Goal: Transaction & Acquisition: Purchase product/service

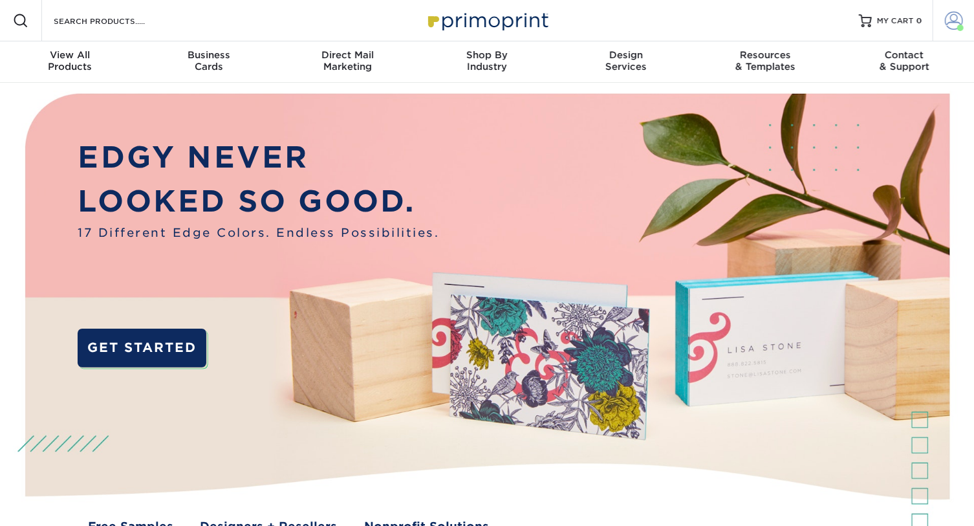
click at [950, 22] on span at bounding box center [954, 21] width 18 height 18
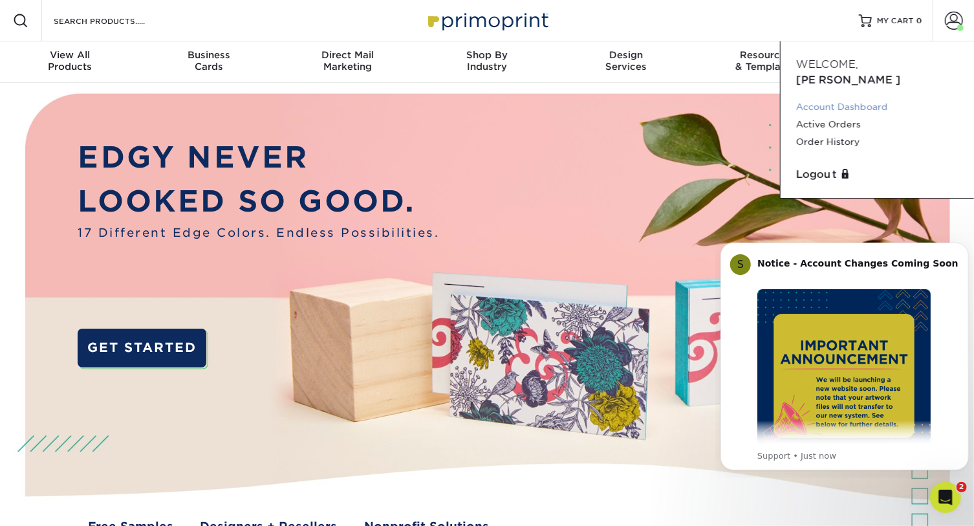
click at [880, 98] on link "Account Dashboard" at bounding box center [877, 106] width 162 height 17
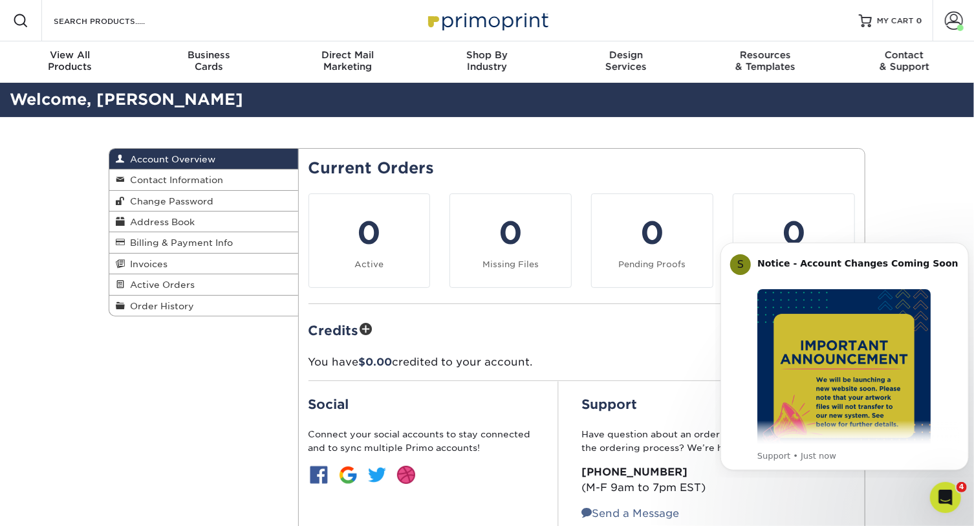
click at [151, 371] on div "Account Overview Account Overview Contact Information Change Password Address B…" at bounding box center [487, 361] width 776 height 488
click at [192, 219] on span "Address Book" at bounding box center [160, 222] width 70 height 10
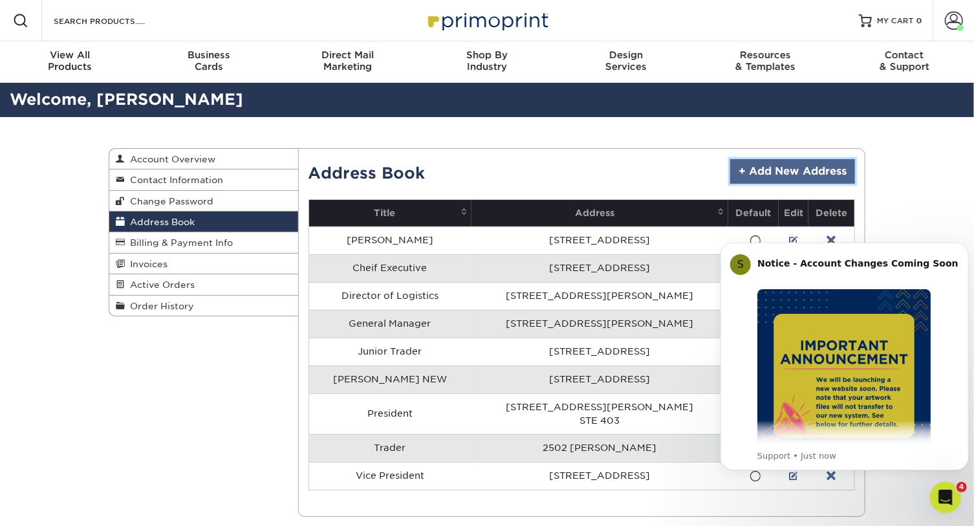
click at [816, 175] on link "+ Add New Address" at bounding box center [792, 171] width 125 height 25
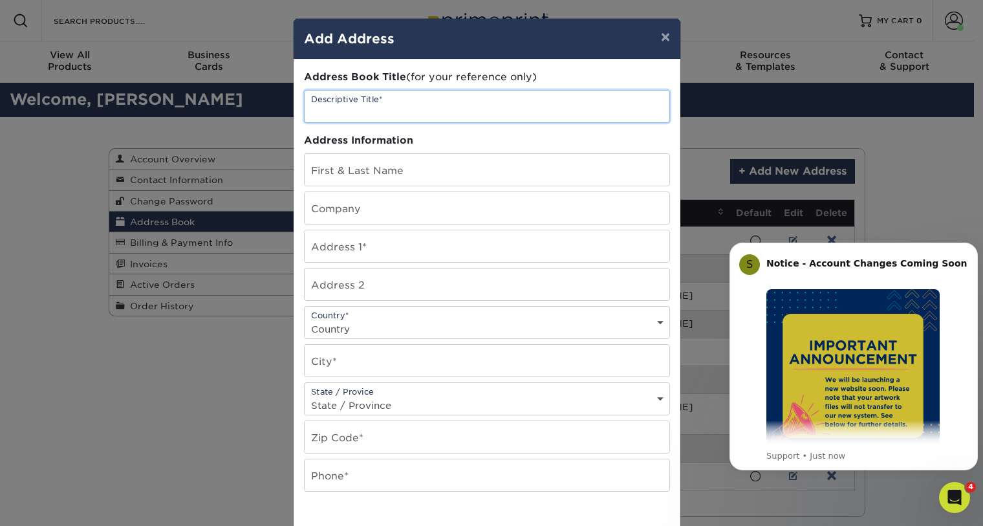
click at [440, 105] on input "text" at bounding box center [487, 107] width 365 height 32
type input "Trader"
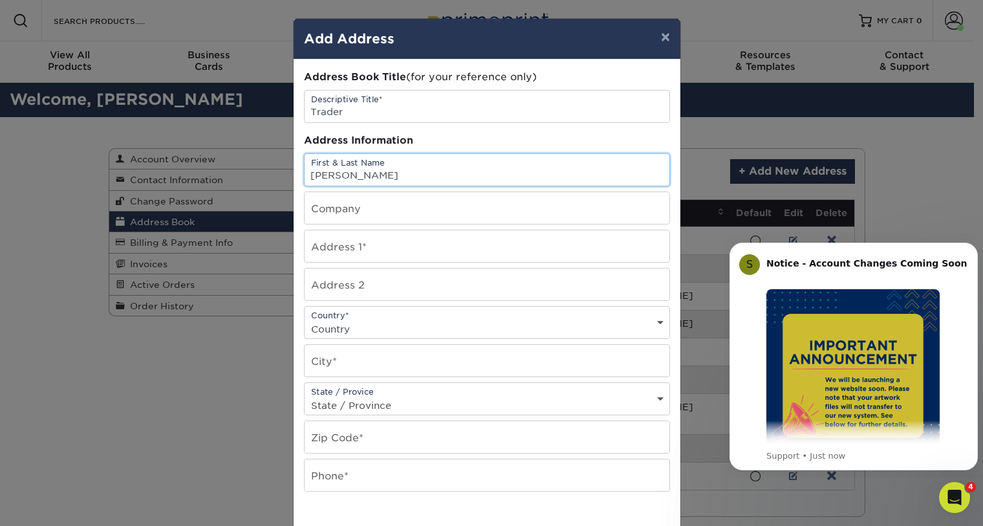
type input "Jeffrey Leon"
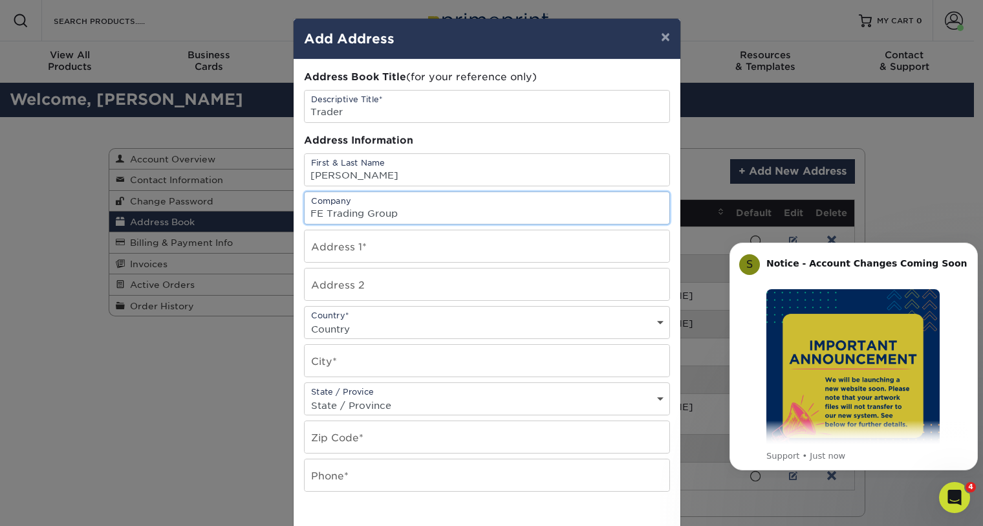
type input "FE Trading Group"
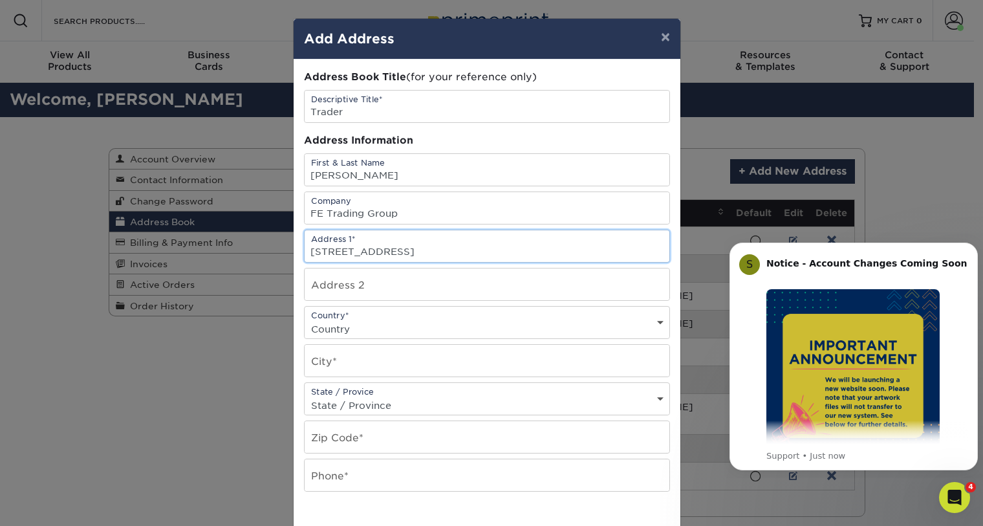
type input "1934 Arsenal Street"
click at [444, 320] on select "Country United States Canada ----------------------------- Afghanistan Albania …" at bounding box center [487, 329] width 365 height 19
select select "US"
click at [305, 320] on select "Country United States Canada ----------------------------- Afghanistan Albania …" at bounding box center [487, 329] width 365 height 19
click at [374, 402] on select "State / Province Alabama Alaska Arizona Arkansas California Colorado Connecticu…" at bounding box center [487, 405] width 365 height 19
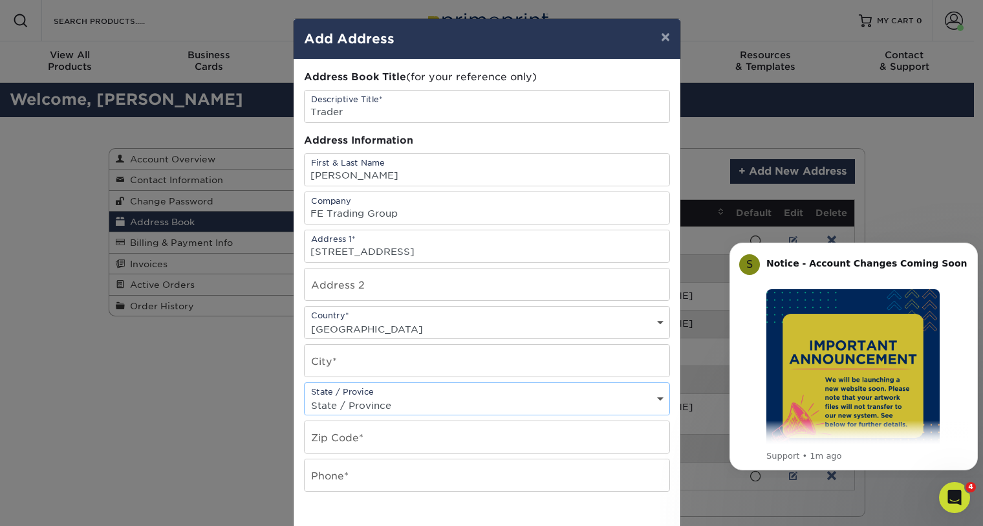
select select "MO"
click at [305, 396] on select "State / Province Alabama Alaska Arizona Arkansas California Colorado Connecticu…" at bounding box center [487, 405] width 365 height 19
click at [381, 360] on input "text" at bounding box center [487, 361] width 365 height 32
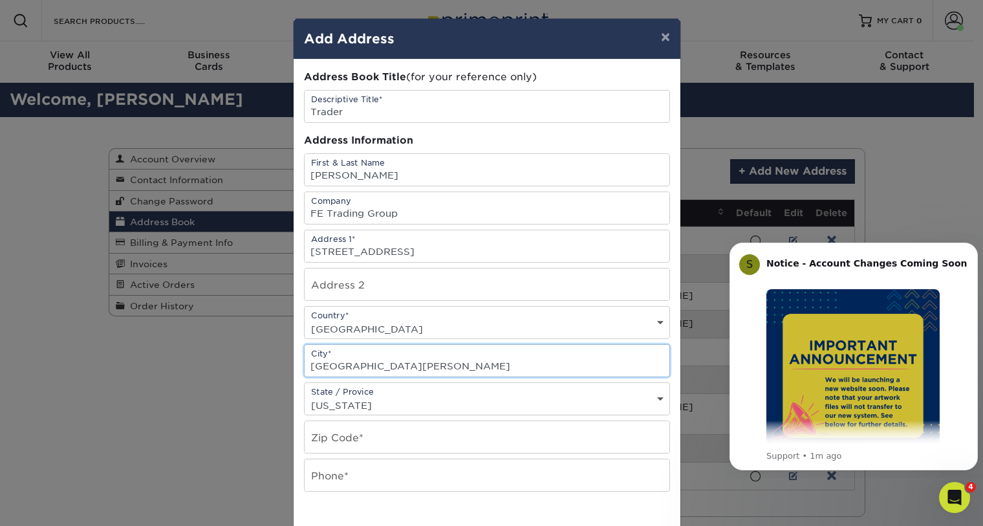
type input "St. Louis"
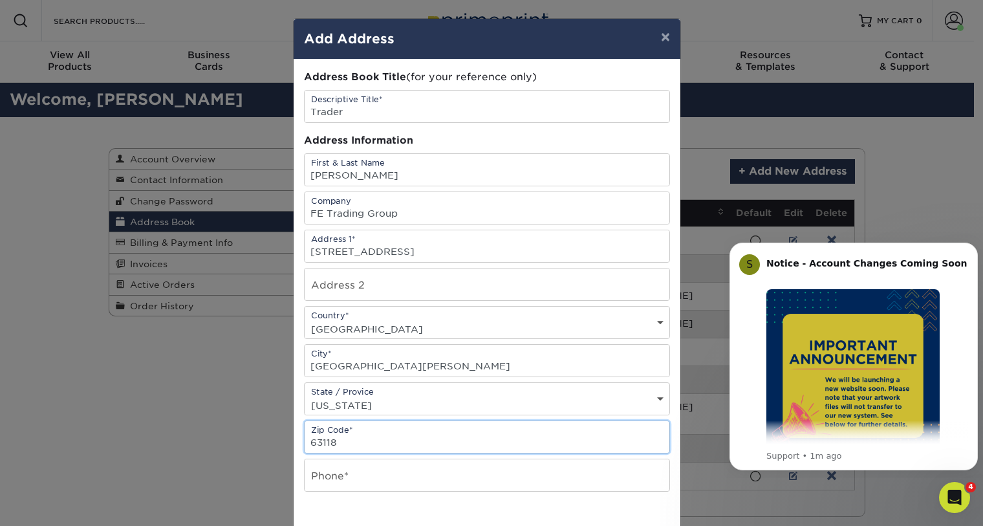
type input "63118"
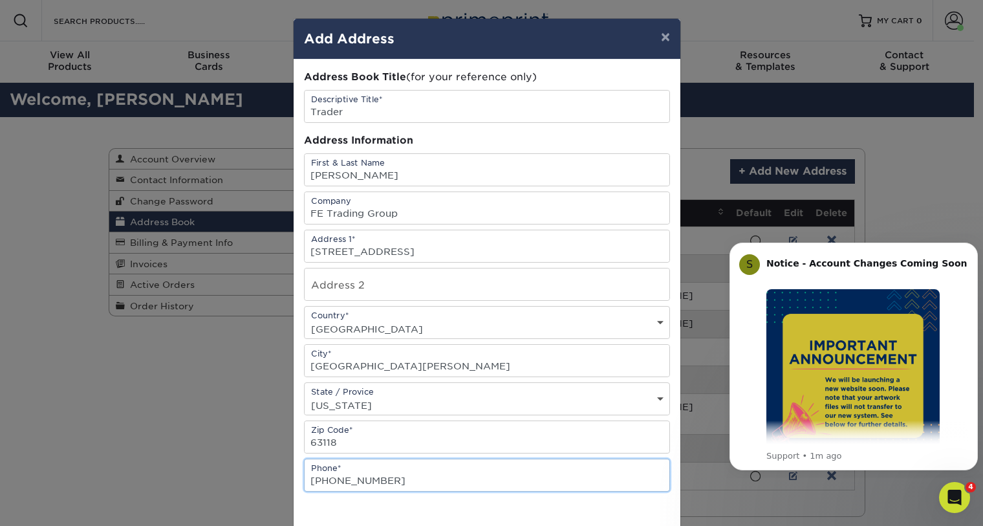
type input "314-707-3317"
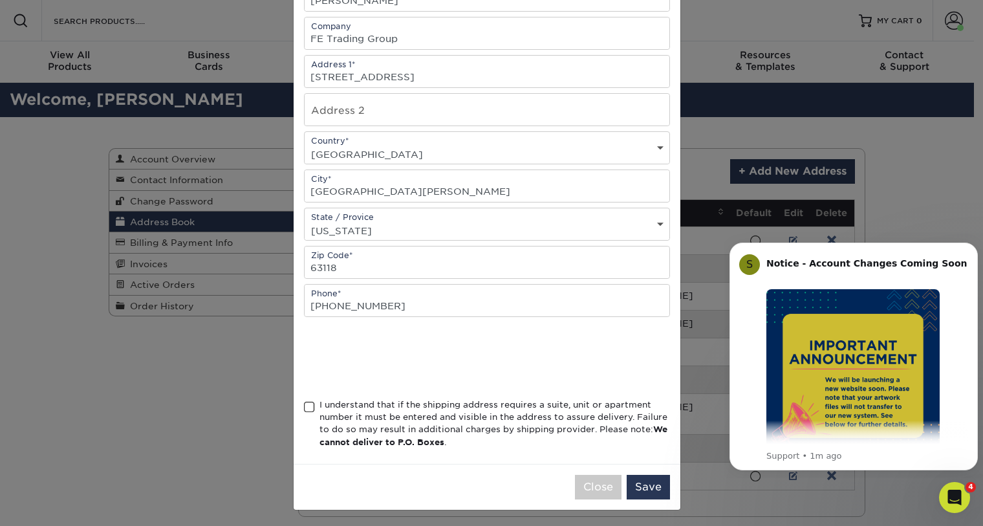
scroll to position [175, 0]
click at [304, 402] on span at bounding box center [309, 406] width 11 height 12
click at [0, 0] on input "I understand that if the shipping address requires a suite, unit or apartment n…" at bounding box center [0, 0] width 0 height 0
click at [648, 488] on button "Save" at bounding box center [648, 486] width 43 height 25
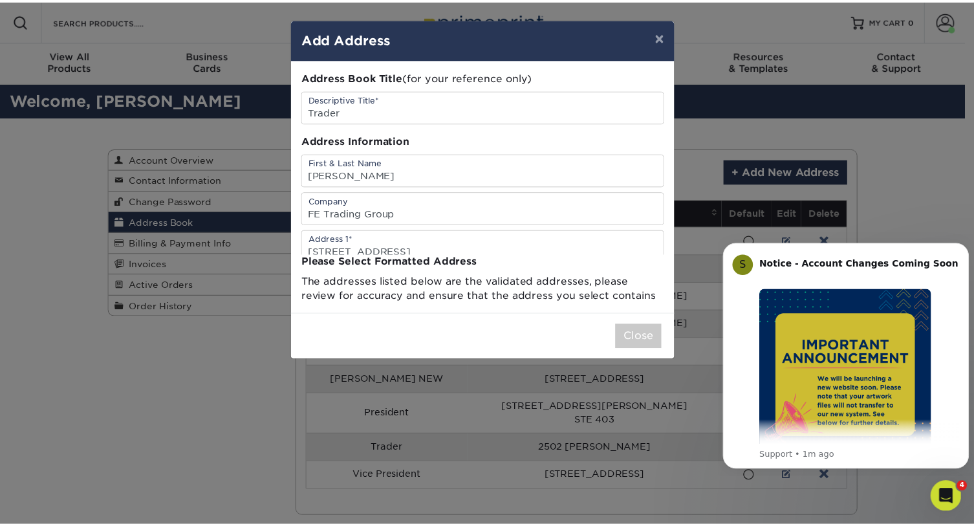
scroll to position [0, 0]
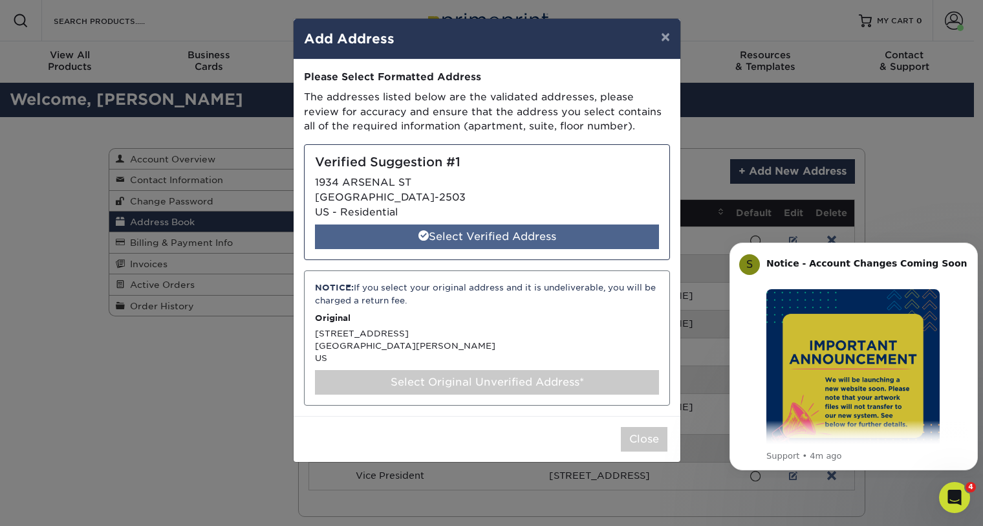
click at [472, 234] on div "Select Verified Address" at bounding box center [487, 236] width 344 height 25
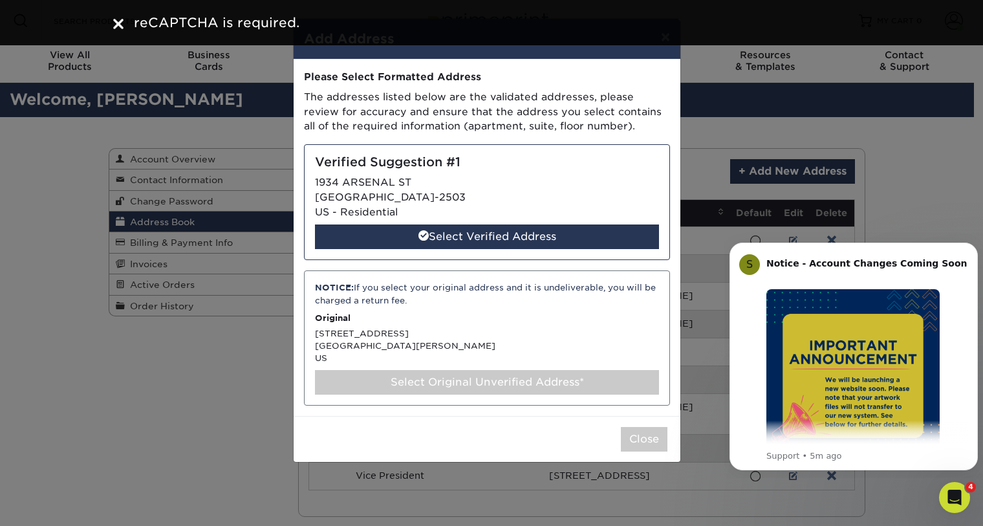
click at [117, 26] on img at bounding box center [118, 24] width 10 height 10
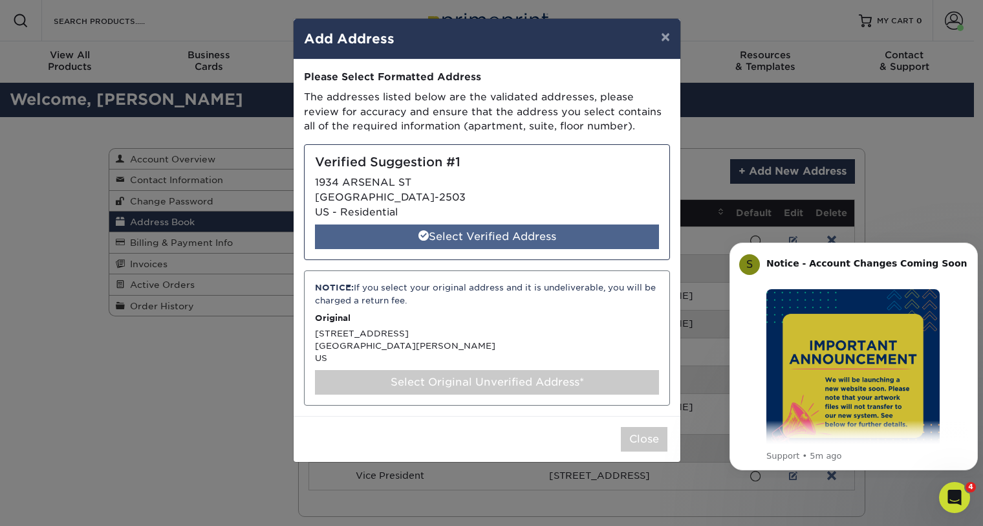
click at [426, 237] on span at bounding box center [424, 235] width 10 height 10
click at [419, 234] on span at bounding box center [424, 235] width 10 height 10
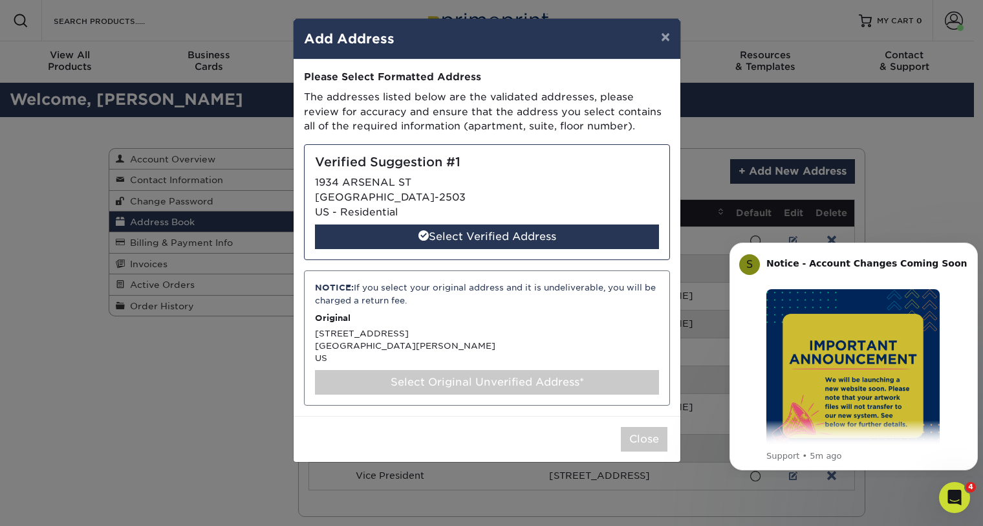
click at [454, 360] on div "NOTICE: If you select your original address and it is undeliverable, you will b…" at bounding box center [487, 337] width 366 height 135
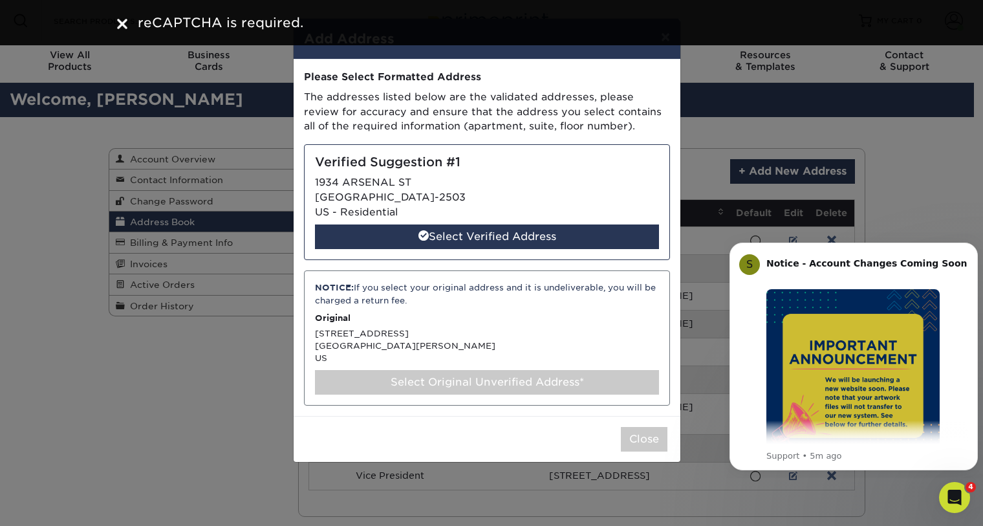
click at [455, 379] on div "Select Original Unverified Address*" at bounding box center [487, 382] width 344 height 25
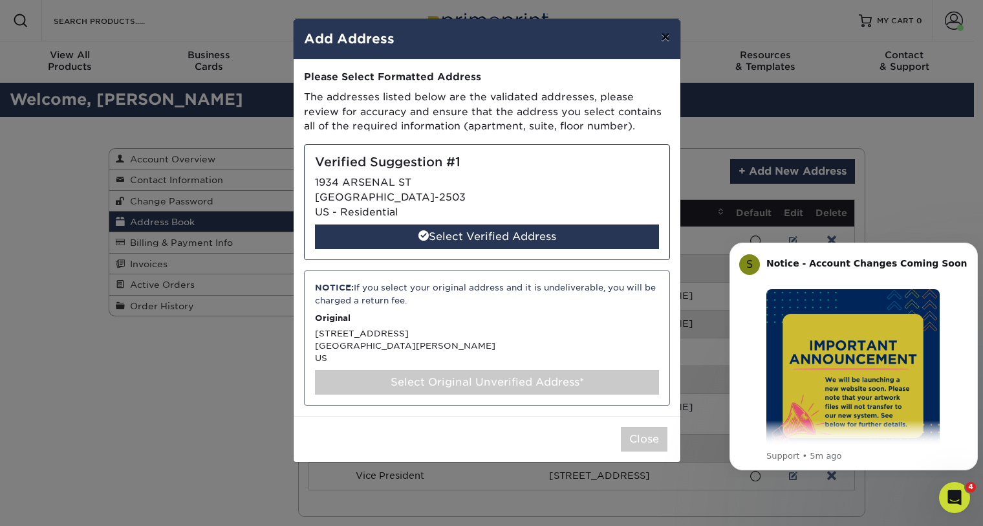
click at [668, 36] on button "×" at bounding box center [666, 37] width 30 height 36
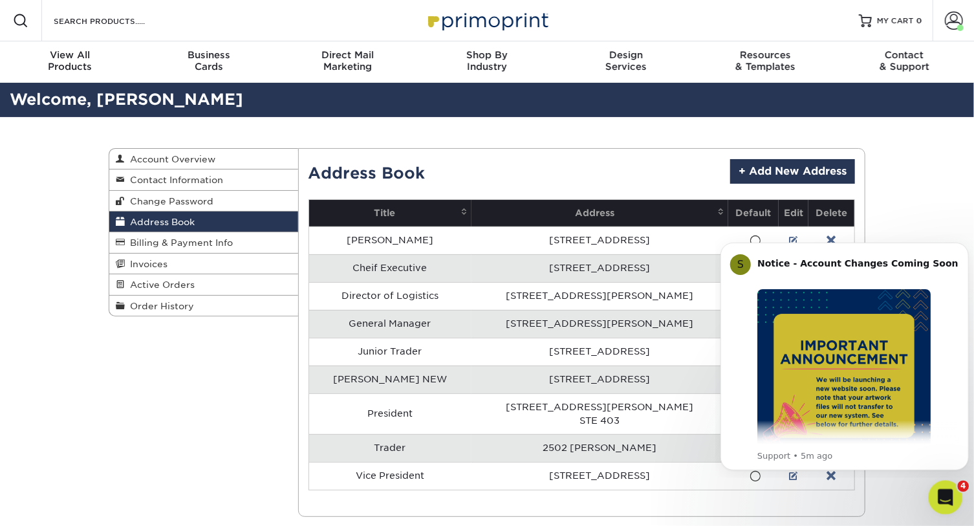
click at [944, 497] on icon "Open Intercom Messenger" at bounding box center [943, 495] width 9 height 10
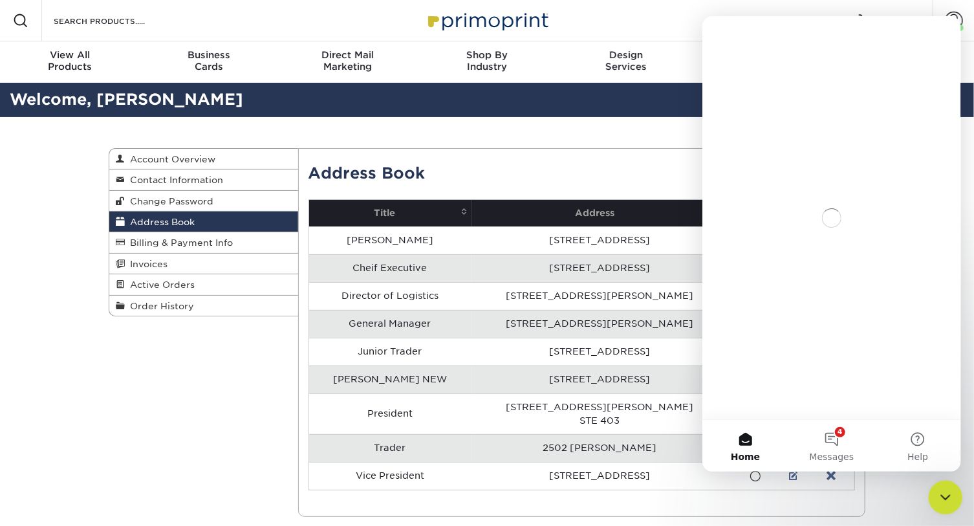
click at [944, 497] on icon "Close Intercom Messenger" at bounding box center [943, 495] width 9 height 5
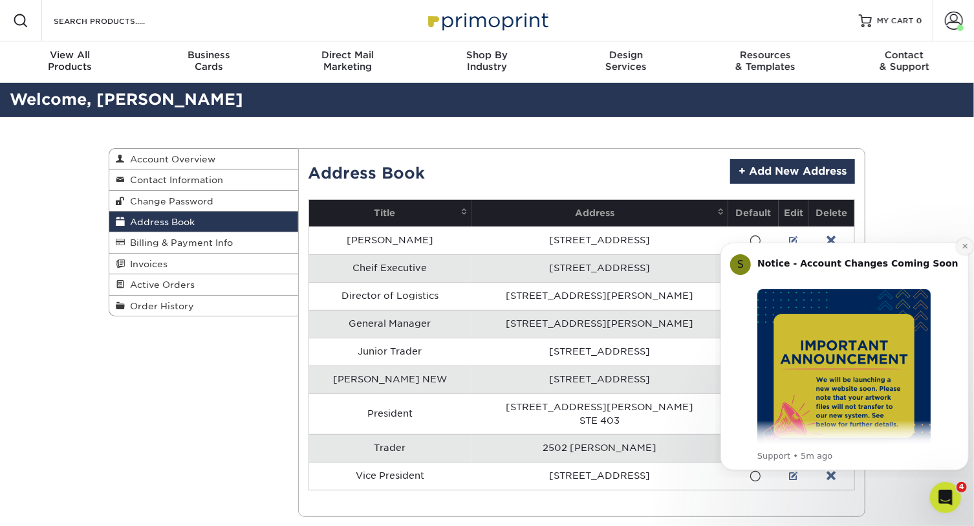
click at [964, 248] on icon "Dismiss notification" at bounding box center [964, 245] width 7 height 7
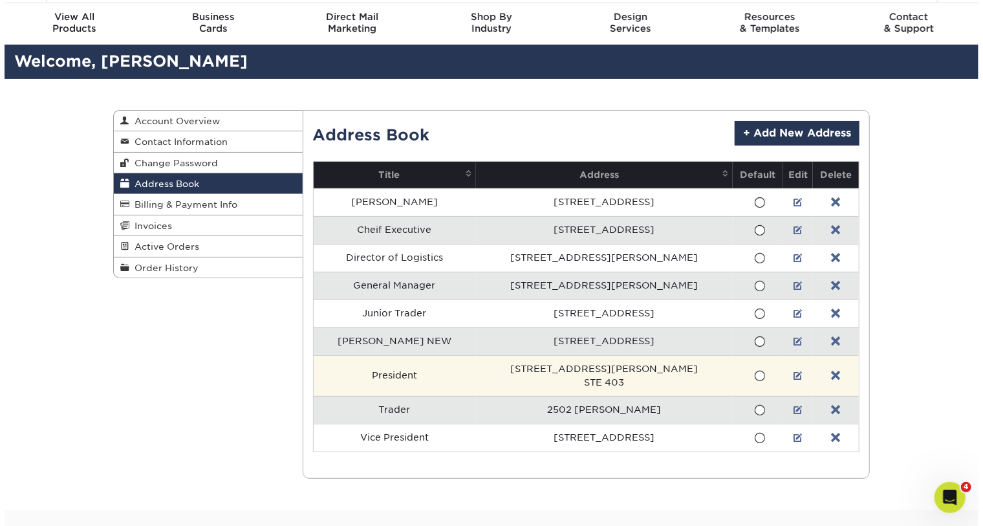
scroll to position [58, 0]
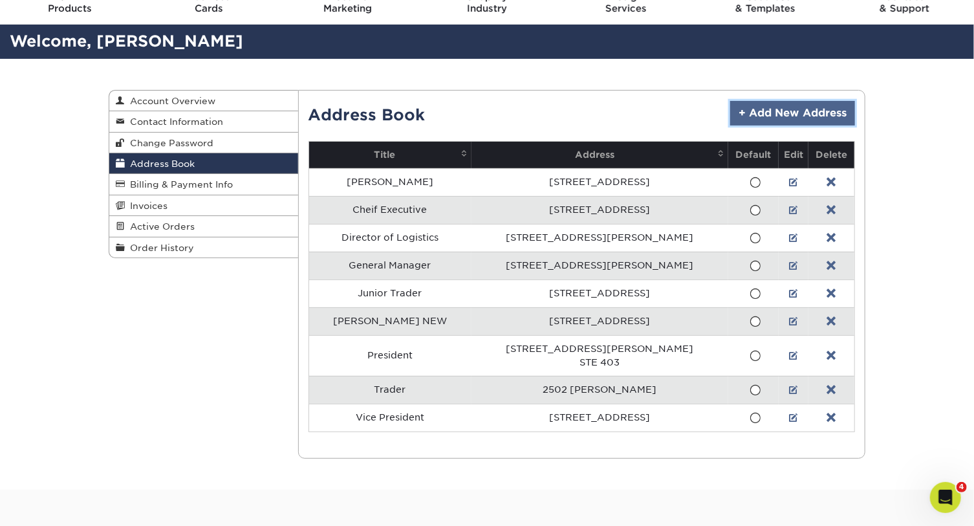
click at [773, 116] on link "+ Add New Address" at bounding box center [792, 113] width 125 height 25
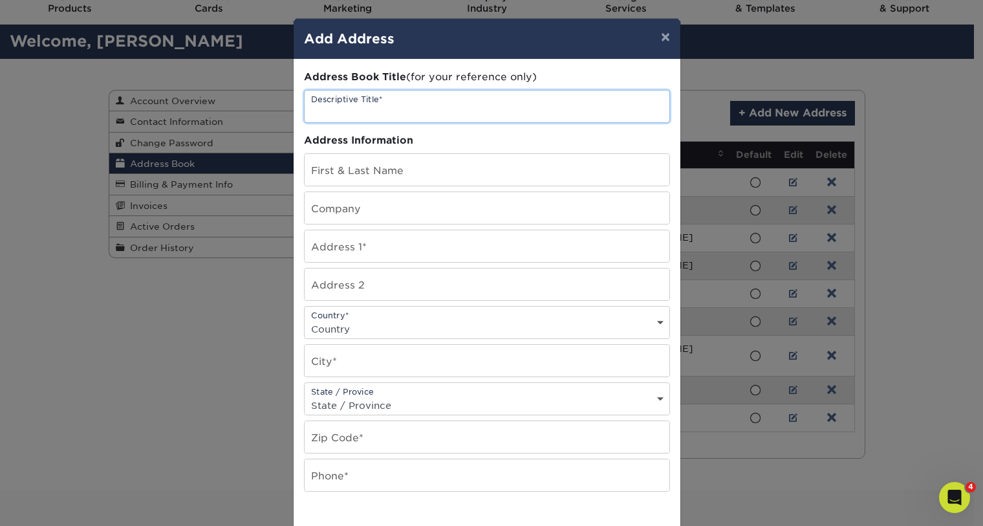
click at [408, 112] on input "text" at bounding box center [487, 107] width 365 height 32
type input "Trader"
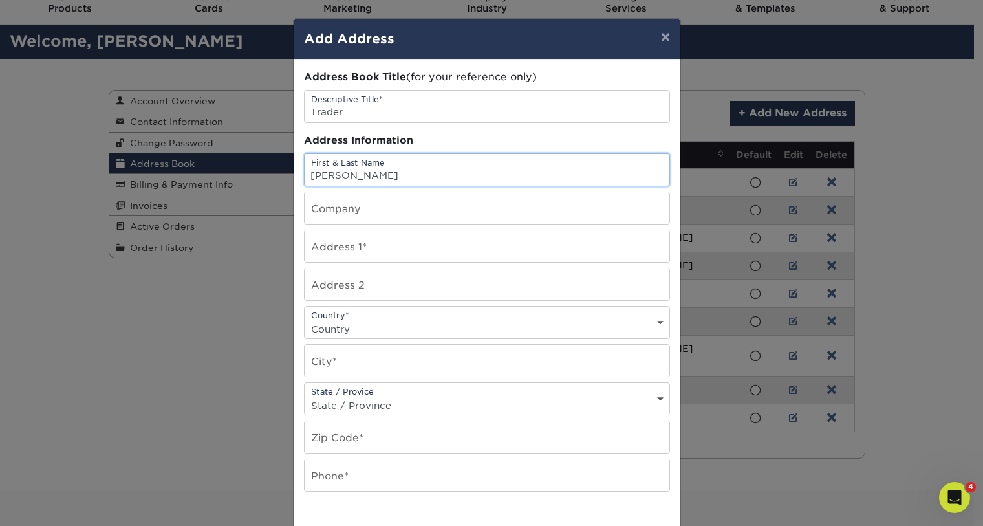
type input "Jeffrey Leon"
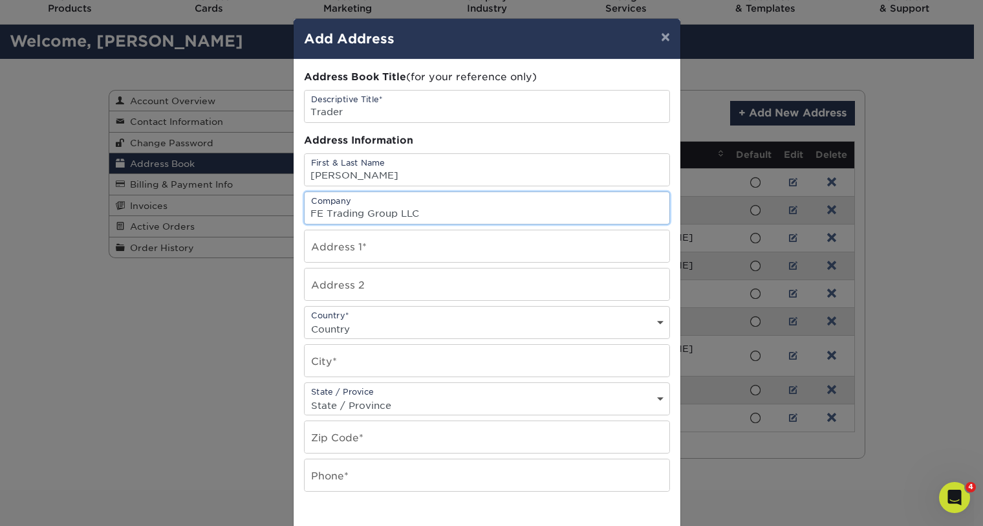
type input "FE Trading Group LLC"
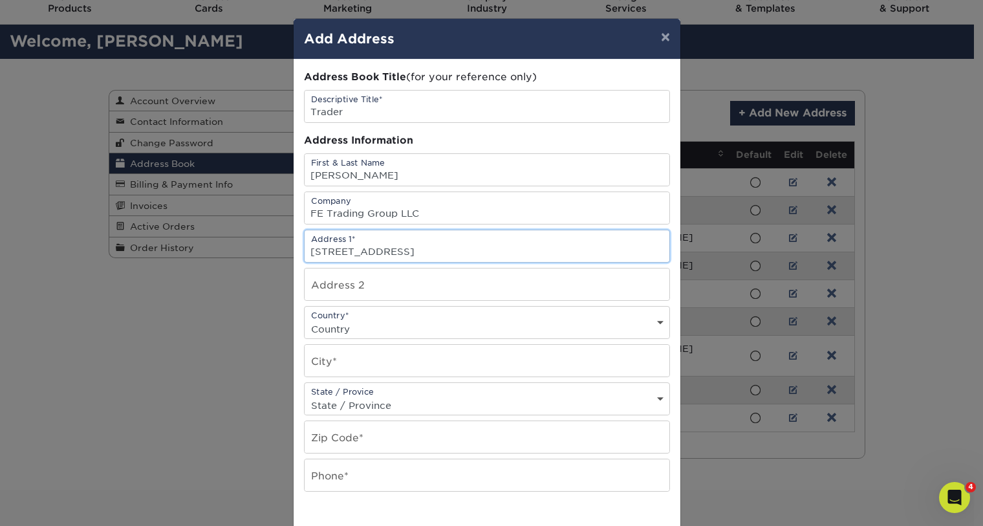
type input "134 Arsenal St."
click at [388, 324] on select "Country United States Canada ----------------------------- Afghanistan Albania …" at bounding box center [487, 329] width 365 height 19
select select "US"
click at [305, 320] on select "Country United States Canada ----------------------------- Afghanistan Albania …" at bounding box center [487, 329] width 365 height 19
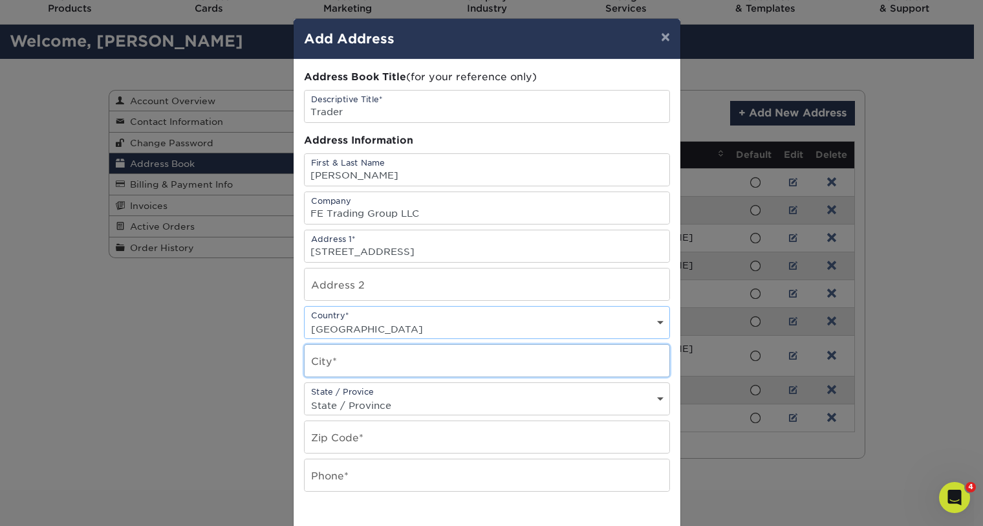
click at [375, 358] on input "text" at bounding box center [487, 361] width 365 height 32
type input "St. Louis"
click at [400, 406] on select "State / Province Alabama Alaska Arizona Arkansas California Colorado Connecticu…" at bounding box center [487, 405] width 365 height 19
select select "MO"
click at [305, 396] on select "State / Province Alabama Alaska Arizona Arkansas California Colorado Connecticu…" at bounding box center [487, 405] width 365 height 19
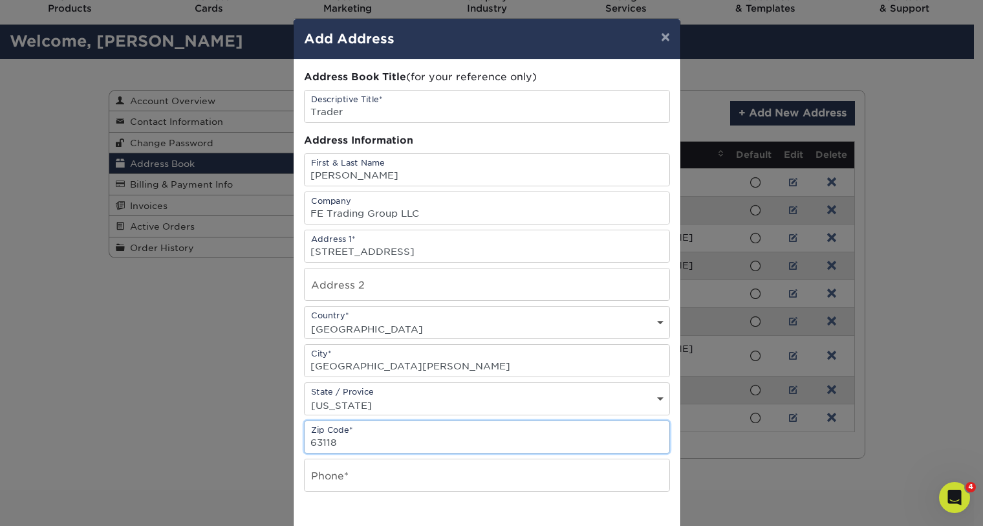
type input "63118"
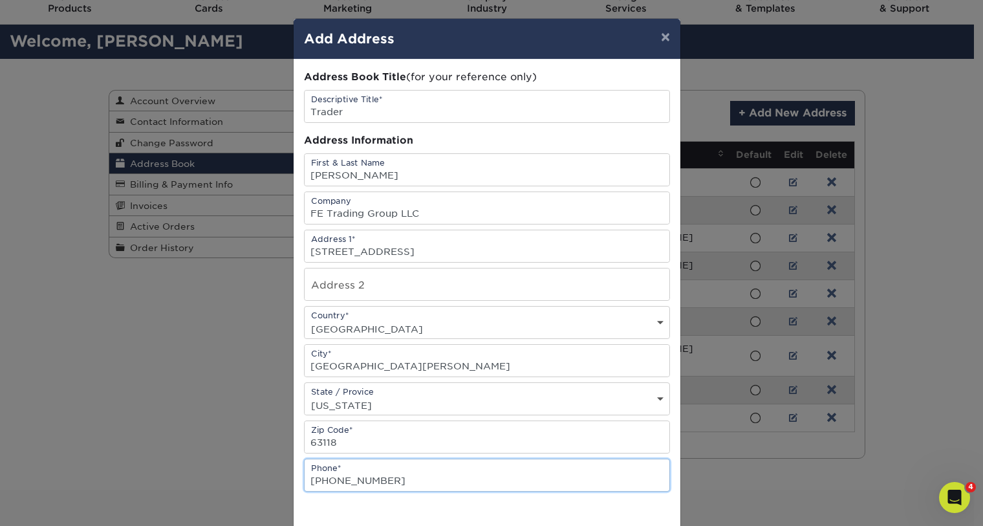
type input "314-707-3317"
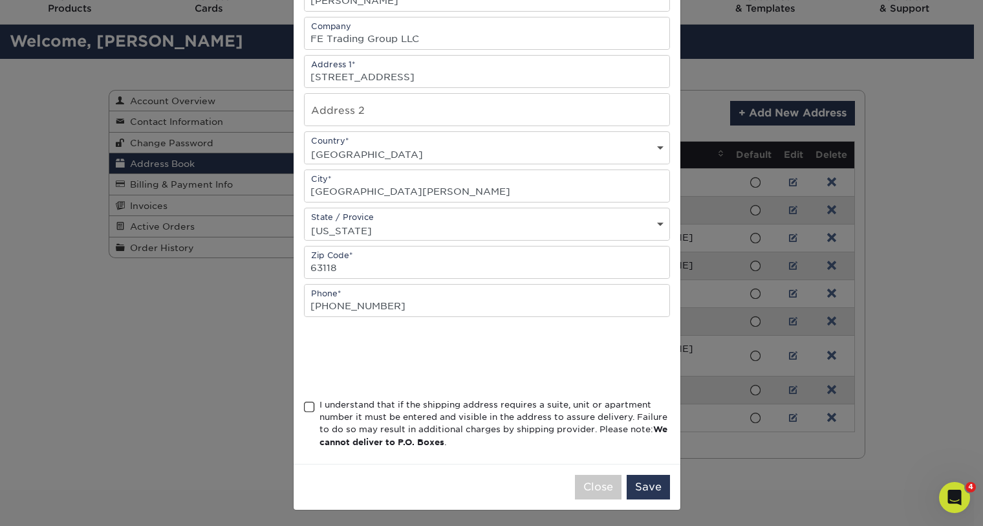
scroll to position [175, 0]
click at [304, 409] on span at bounding box center [309, 406] width 11 height 12
click at [0, 0] on input "I understand that if the shipping address requires a suite, unit or apartment n…" at bounding box center [0, 0] width 0 height 0
click at [635, 485] on button "Save" at bounding box center [648, 486] width 43 height 25
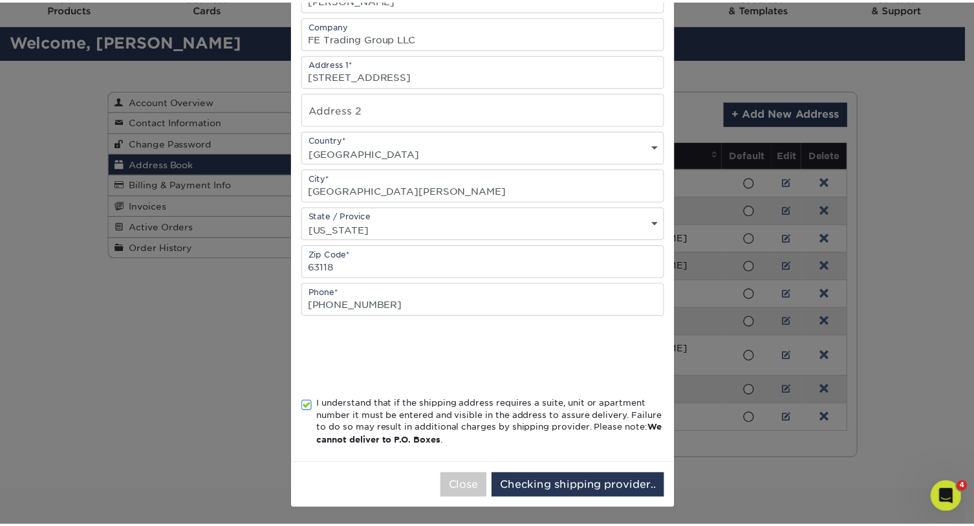
scroll to position [0, 0]
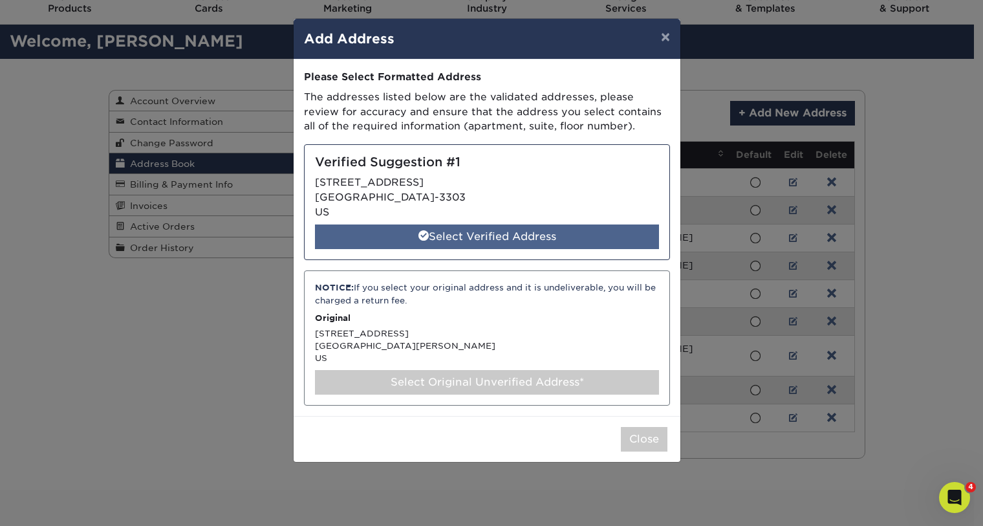
click at [459, 232] on div "Select Verified Address" at bounding box center [487, 236] width 344 height 25
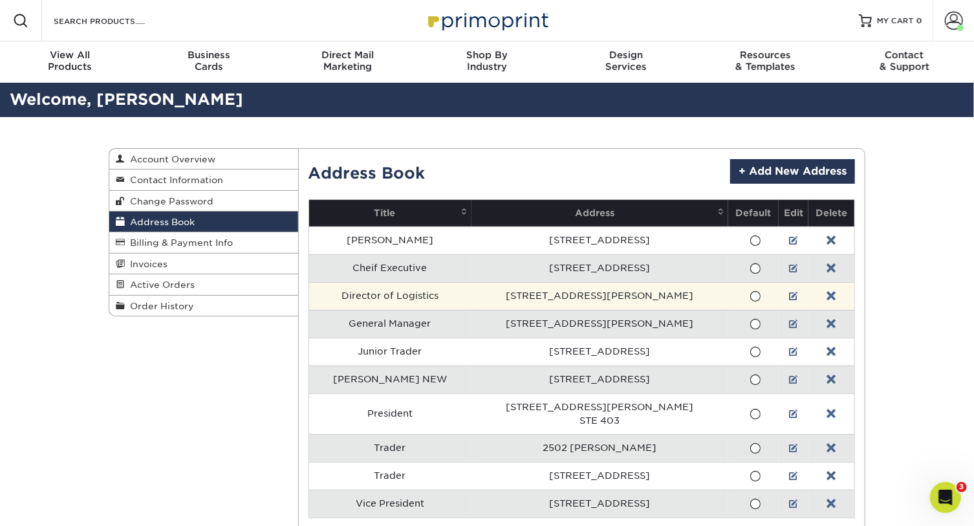
scroll to position [58, 0]
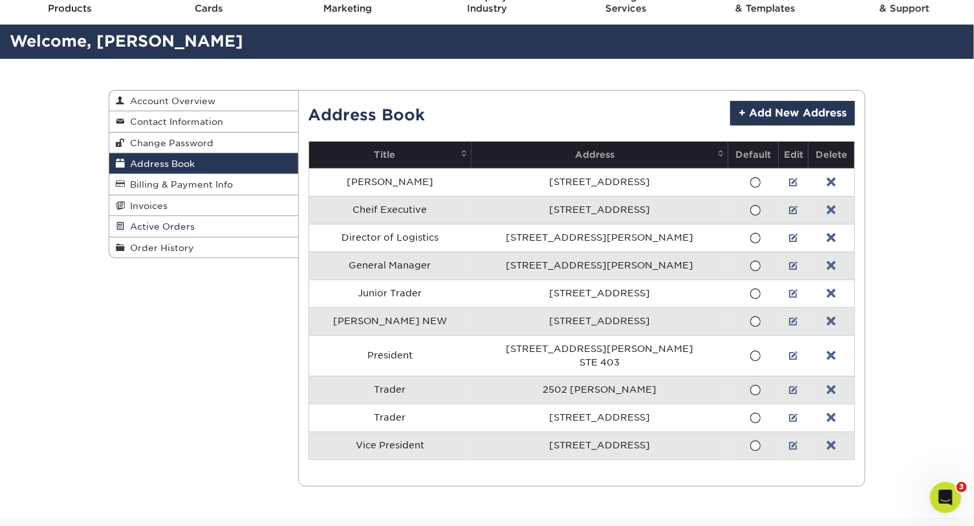
click at [181, 228] on span "Active Orders" at bounding box center [160, 226] width 70 height 10
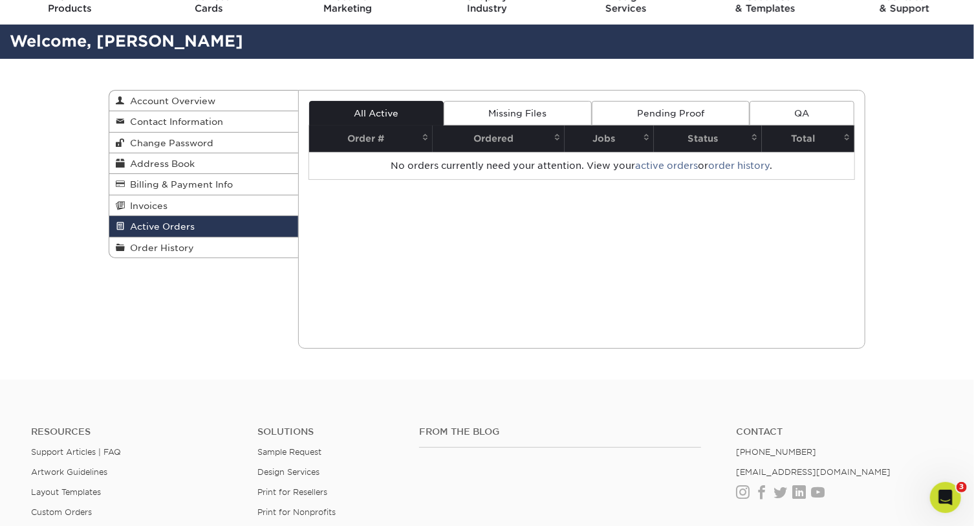
click at [528, 115] on link "Missing Files" at bounding box center [518, 113] width 148 height 25
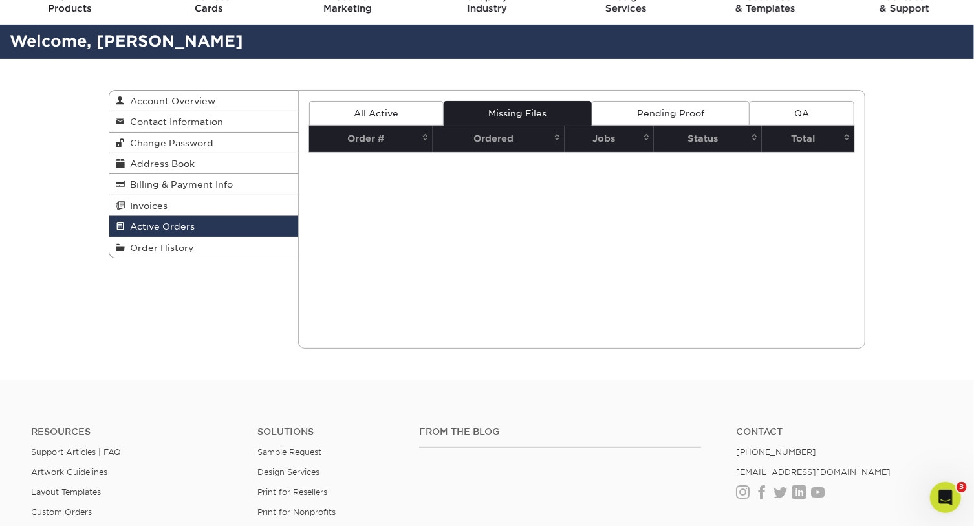
click at [644, 110] on link "Pending Proof" at bounding box center [670, 113] width 157 height 25
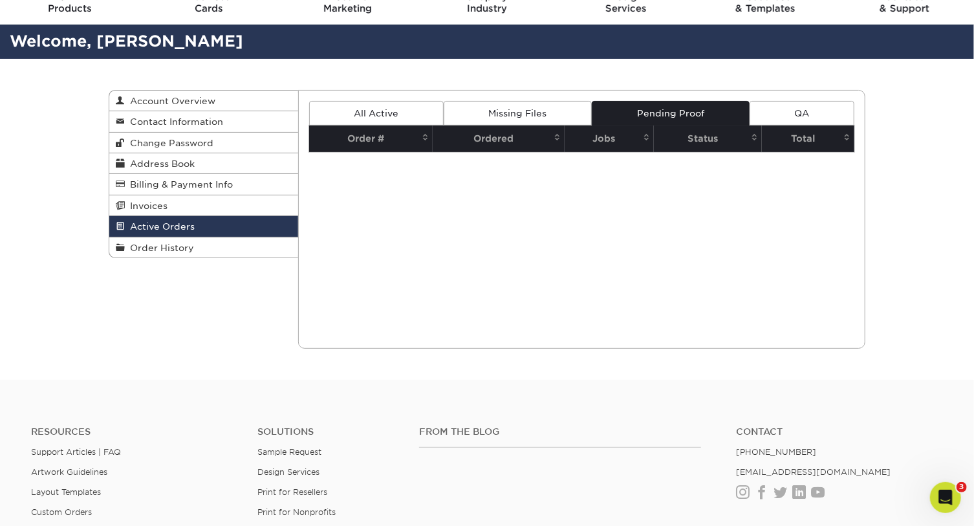
click at [783, 109] on link "QA" at bounding box center [802, 113] width 105 height 25
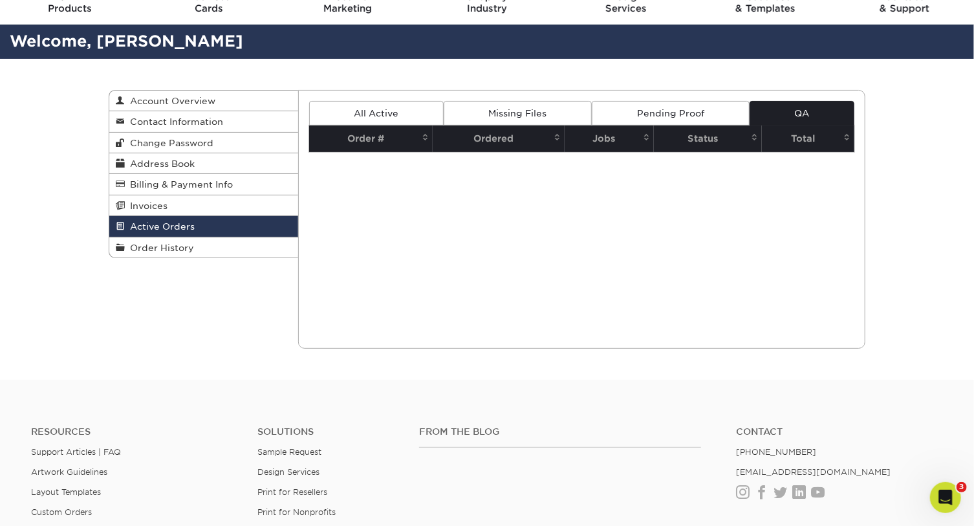
click at [372, 111] on link "All Active" at bounding box center [376, 113] width 135 height 25
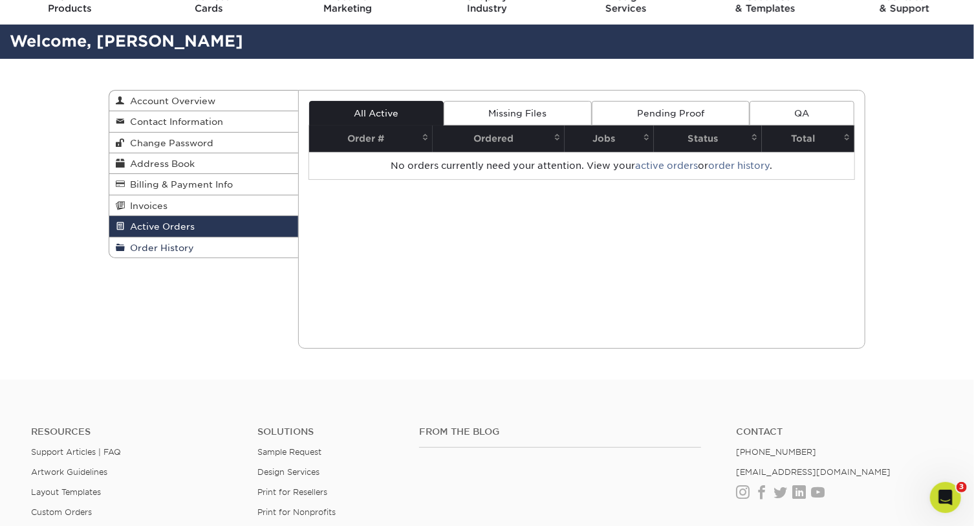
click at [160, 246] on span "Order History" at bounding box center [159, 248] width 69 height 10
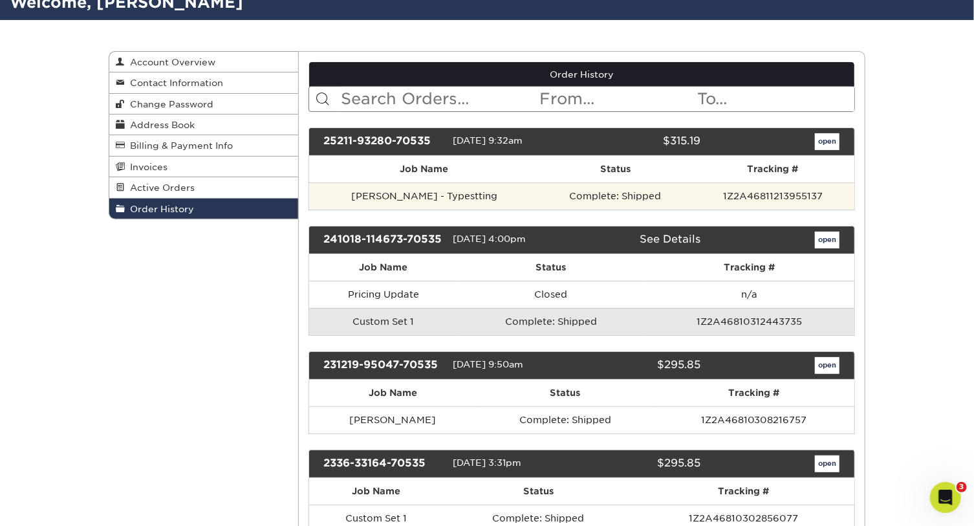
scroll to position [117, 0]
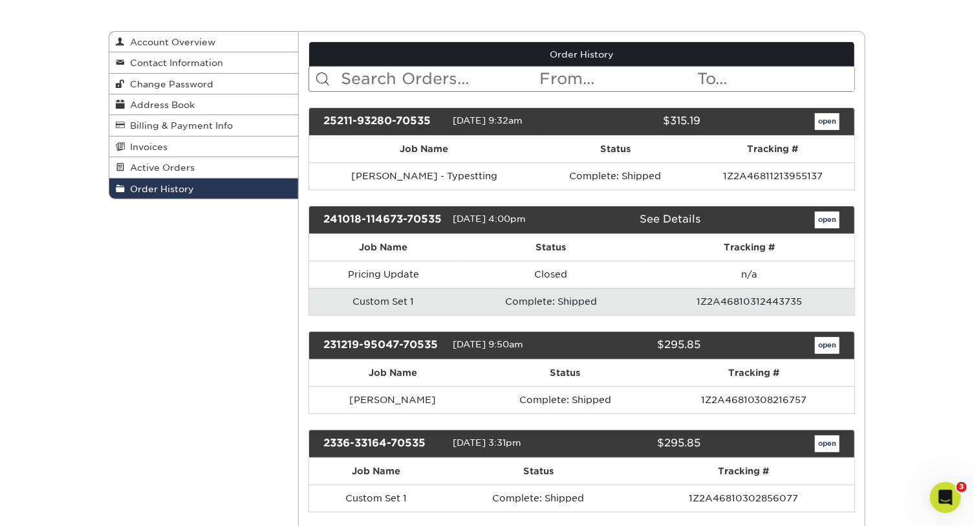
click at [402, 303] on td "Custom Set 1" at bounding box center [383, 301] width 149 height 27
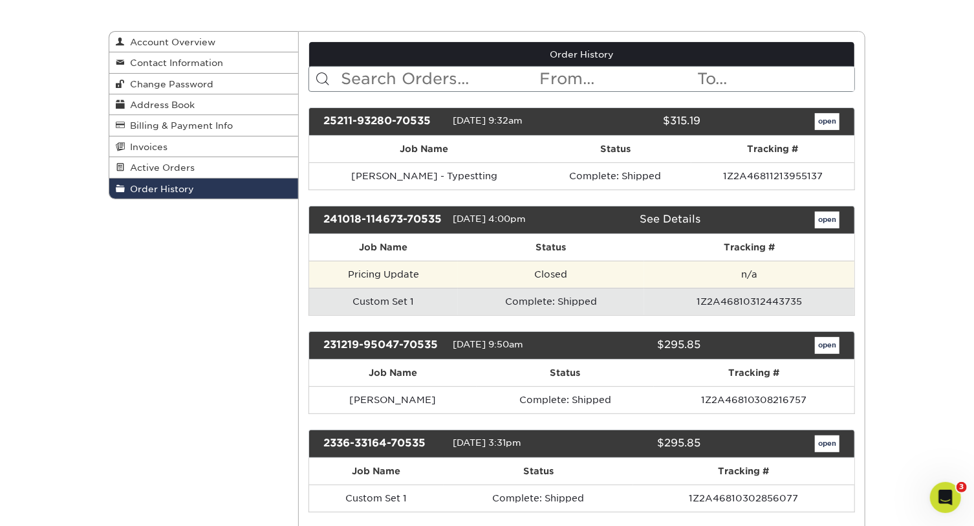
click at [398, 275] on td "Pricing Update" at bounding box center [383, 274] width 149 height 27
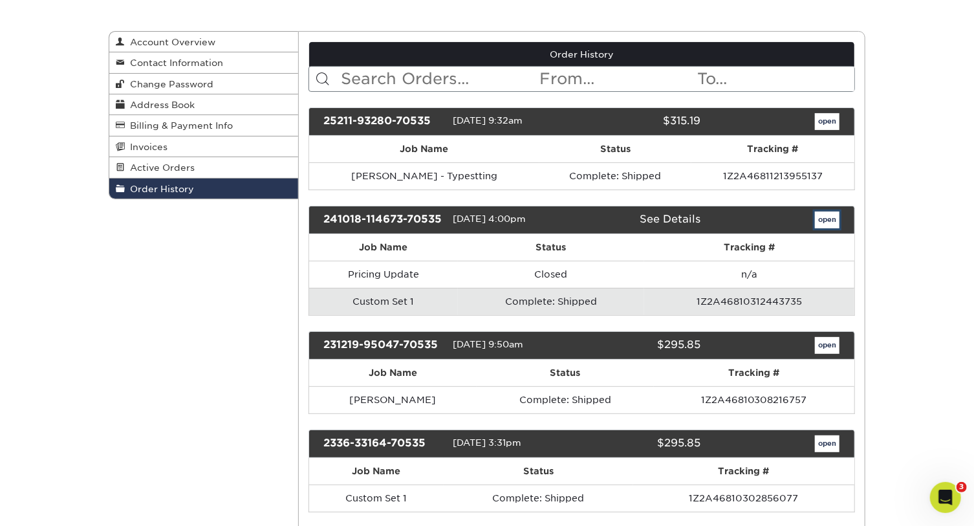
click at [816, 217] on link "open" at bounding box center [827, 220] width 25 height 17
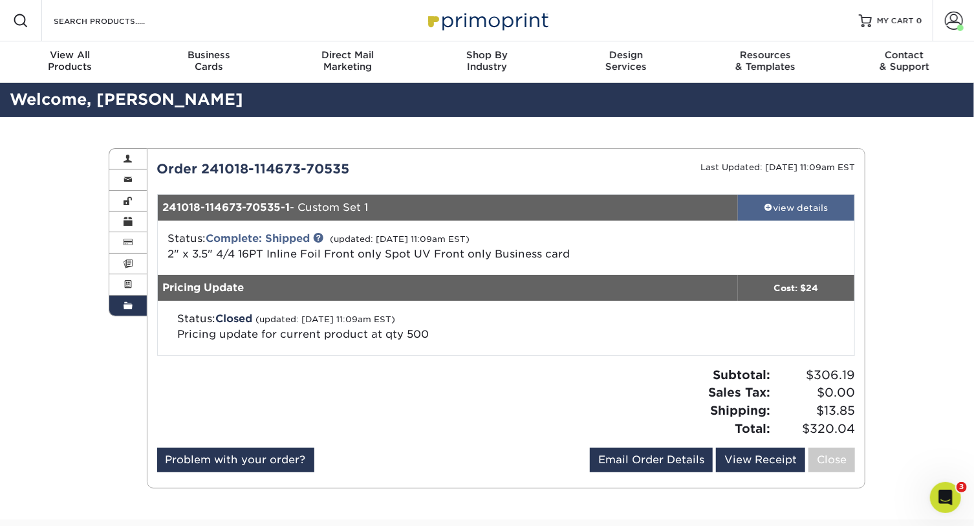
click at [796, 206] on div "view details" at bounding box center [796, 207] width 116 height 13
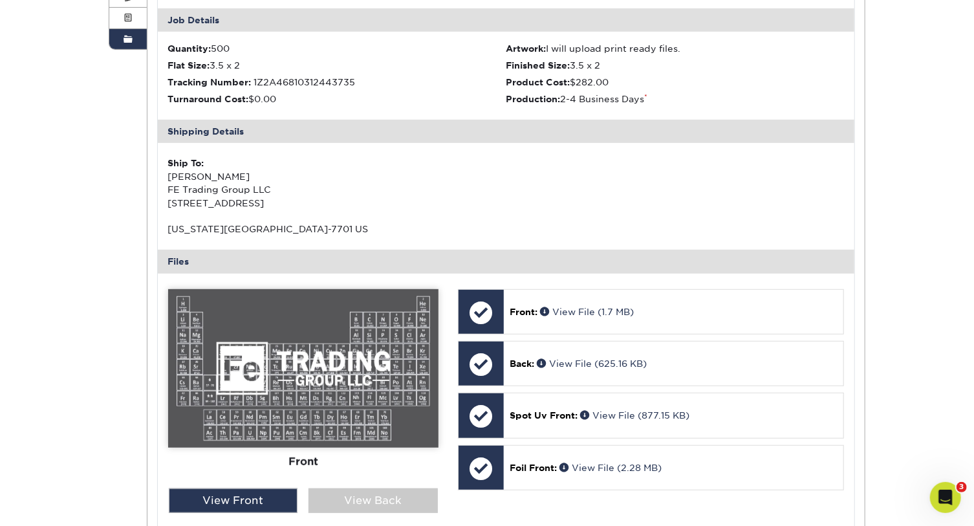
scroll to position [294, 0]
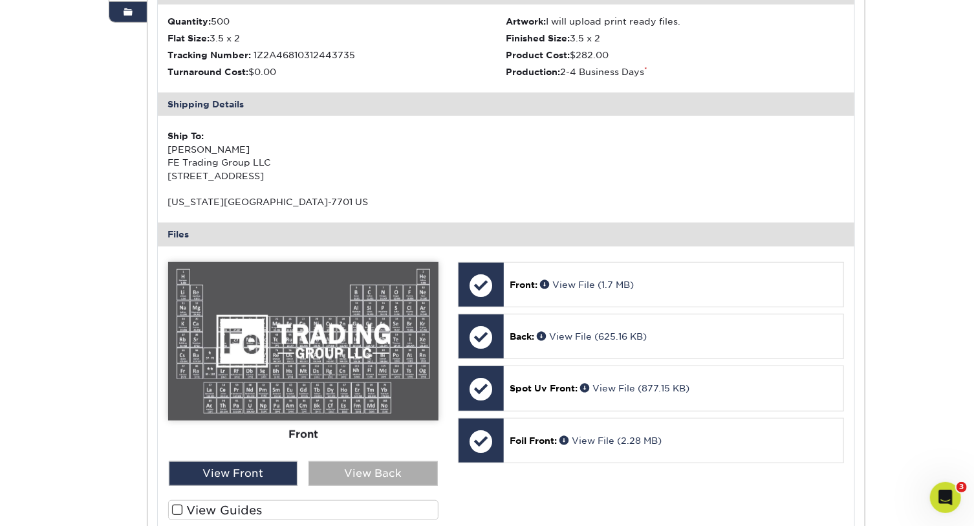
click at [344, 471] on div "View Back" at bounding box center [373, 473] width 129 height 25
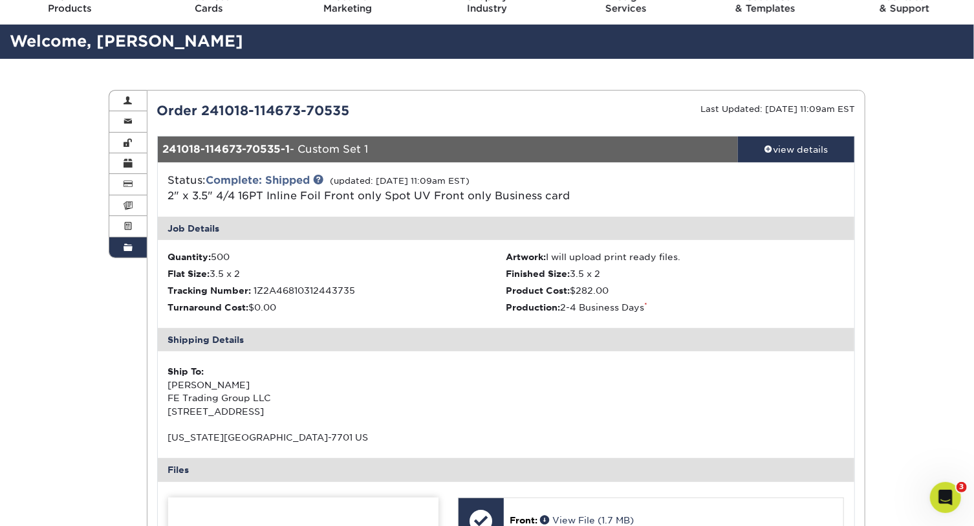
scroll to position [0, 0]
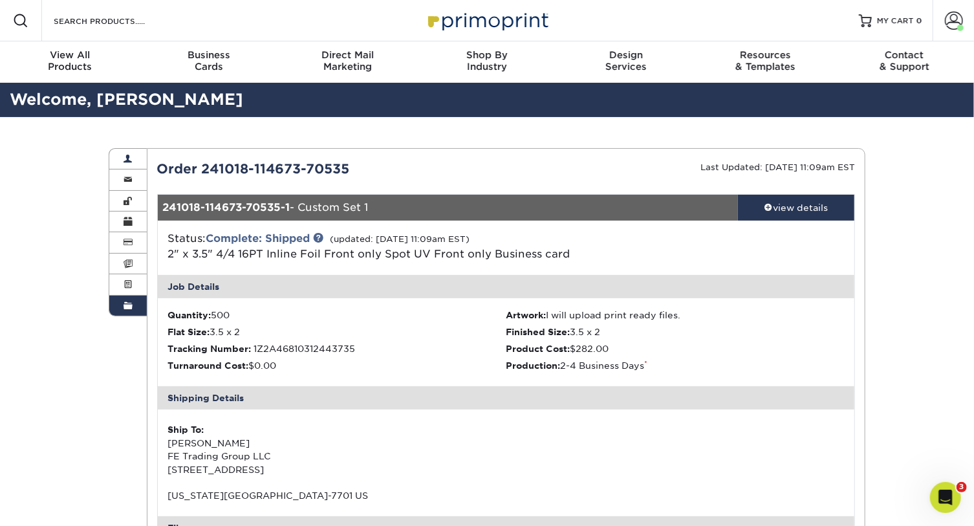
click at [129, 158] on span at bounding box center [128, 159] width 9 height 10
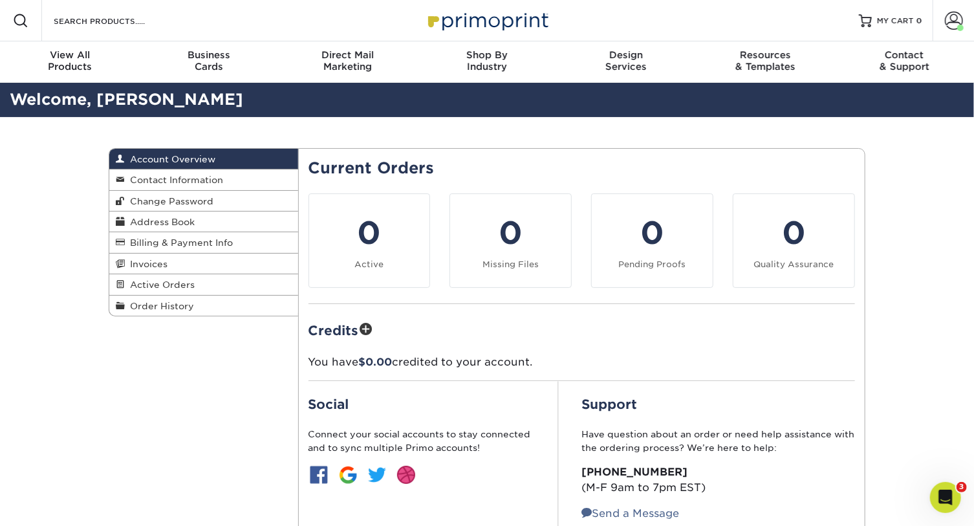
click at [252, 342] on div "Account Overview Account Overview Contact Information Change Password Address B…" at bounding box center [487, 361] width 776 height 488
click at [166, 307] on span "Order History" at bounding box center [159, 306] width 69 height 10
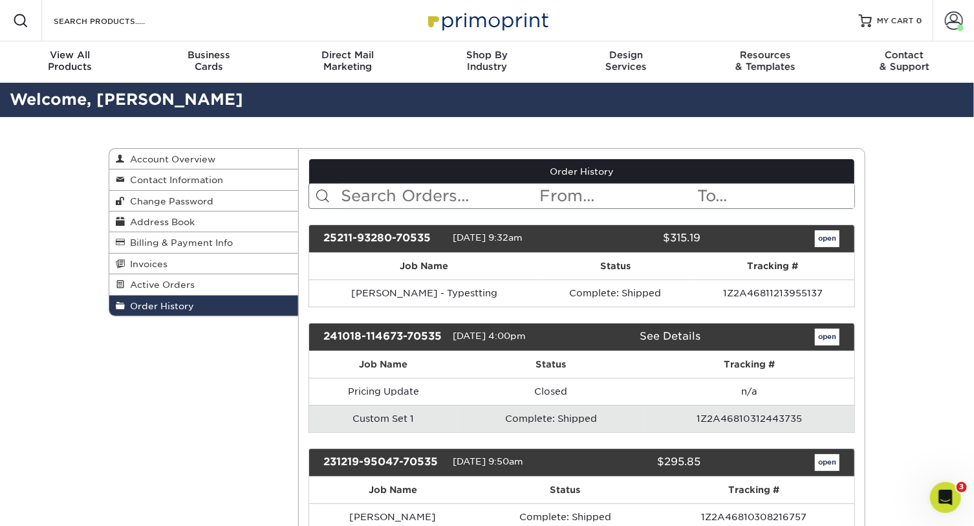
click at [532, 420] on td "Complete: Shipped" at bounding box center [551, 418] width 186 height 27
click at [734, 420] on td "1Z2A46810312443735" at bounding box center [749, 418] width 210 height 27
click at [833, 334] on link "open" at bounding box center [827, 337] width 25 height 17
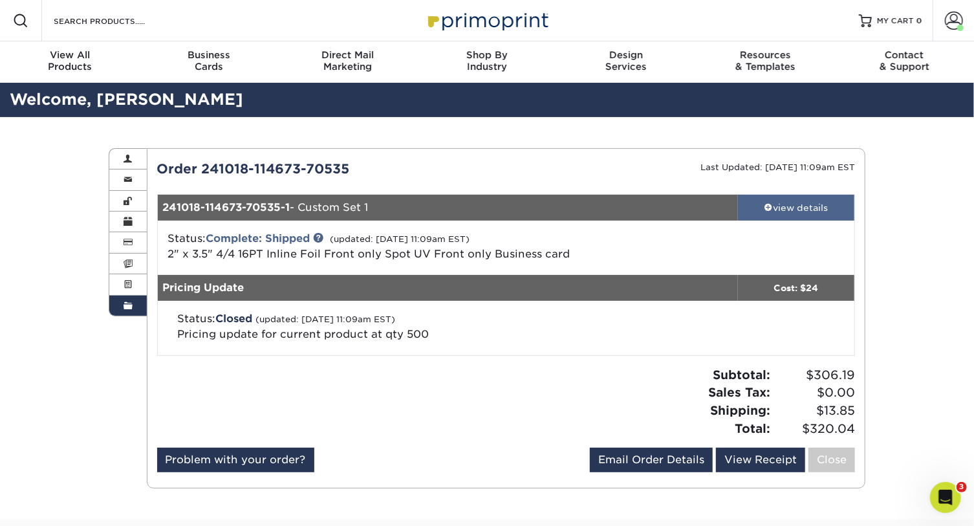
click at [802, 206] on div "view details" at bounding box center [796, 207] width 116 height 13
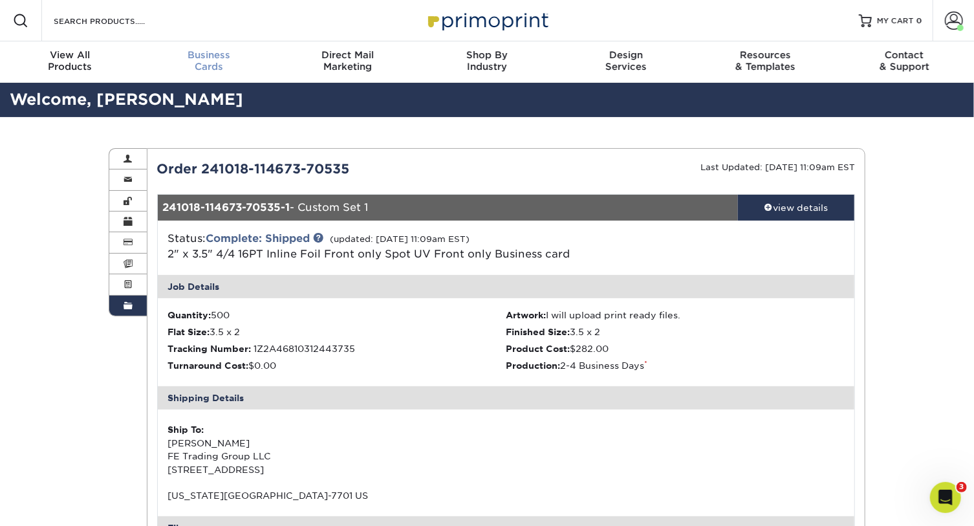
click at [219, 67] on div "Business Cards" at bounding box center [208, 60] width 139 height 23
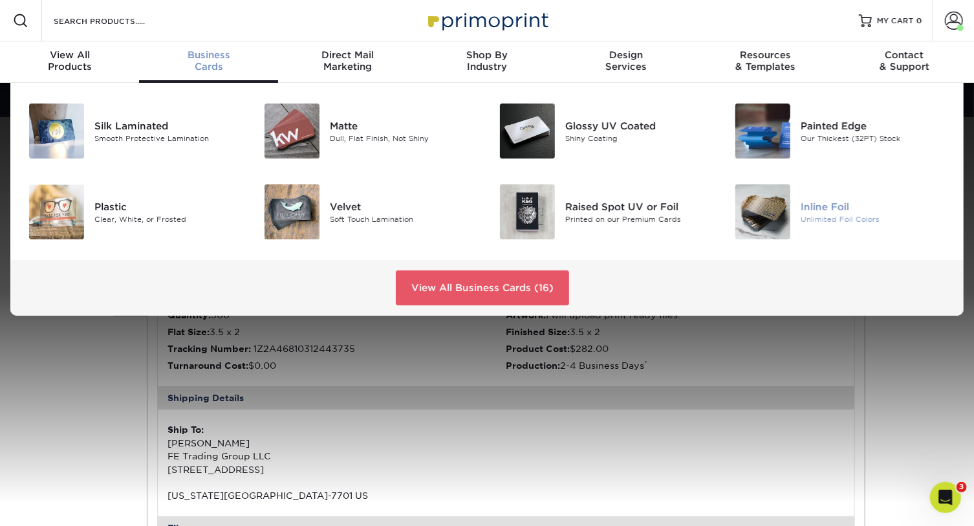
click at [792, 199] on div at bounding box center [762, 211] width 78 height 55
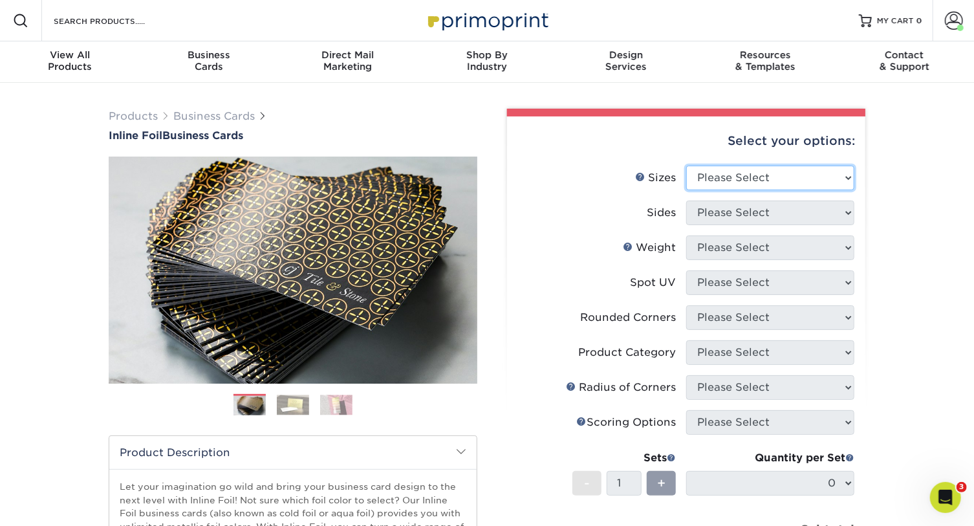
click at [796, 184] on select "Please Select 1.5" x 3.5" - Mini 1.75" x 3.5" - Mini 2" x 2" - Square 2" x 3" -…" at bounding box center [770, 178] width 168 height 25
select select "2.00x3.50"
click at [686, 166] on select "Please Select 1.5" x 3.5" - Mini 1.75" x 3.5" - Mini 2" x 2" - Square 2" x 3" -…" at bounding box center [770, 178] width 168 height 25
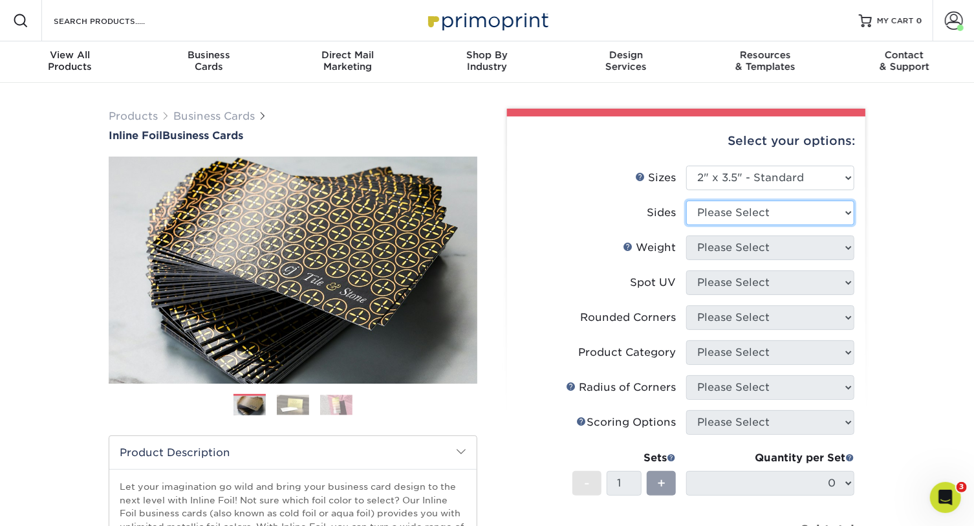
click at [770, 215] on select "Please Select Print Both Sides - Foil Back Only Print Both Sides - Foil Both Si…" at bounding box center [770, 213] width 168 height 25
select select "e9e9dfb3-fba1-4d60-972c-fd9ca5904d33"
click at [686, 201] on select "Please Select Print Both Sides - Foil Back Only Print Both Sides - Foil Both Si…" at bounding box center [770, 213] width 168 height 25
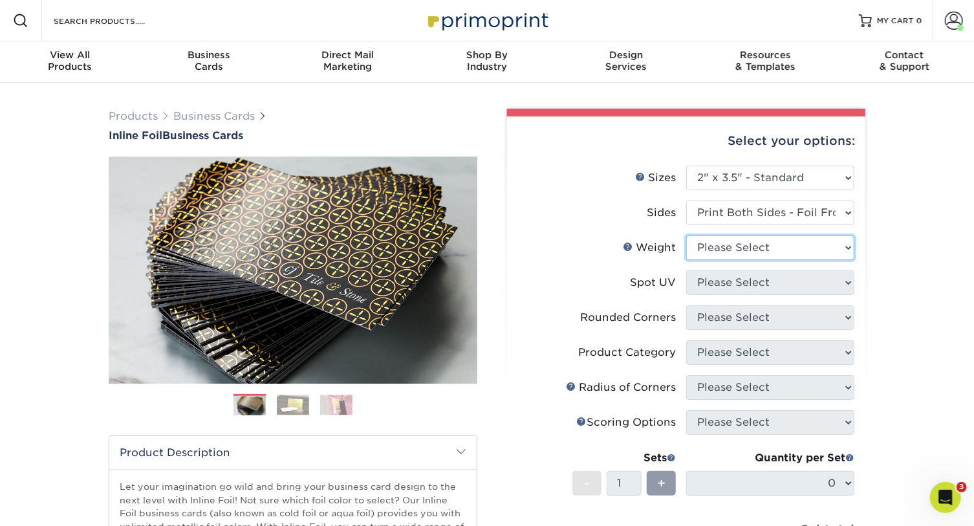
click at [754, 254] on select "Please Select 16PT" at bounding box center [770, 247] width 168 height 25
click at [750, 251] on select "Please Select 16PT" at bounding box center [770, 247] width 168 height 25
select select "16PT"
click at [686, 235] on select "Please Select 16PT" at bounding box center [770, 247] width 168 height 25
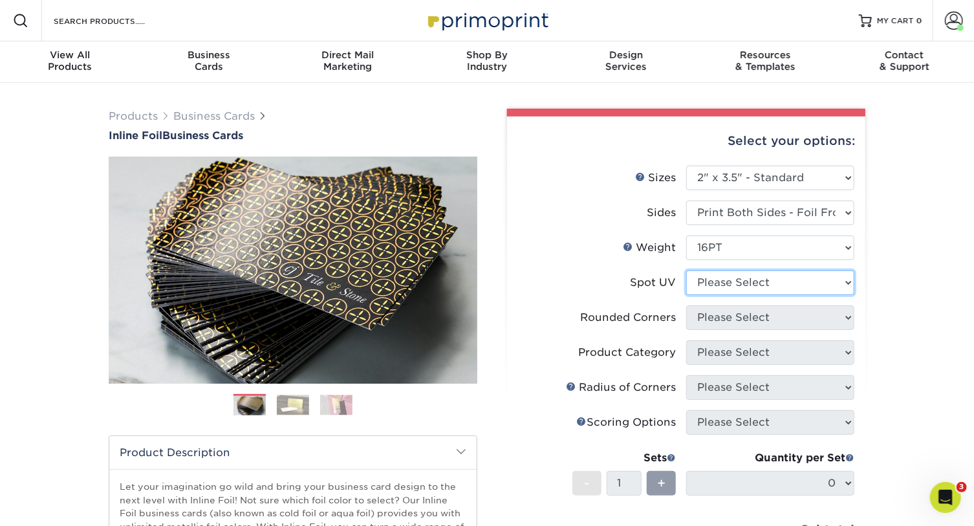
click at [743, 279] on select "Please Select No Spot UV Front and Back (Both Sides) Front Only Back Only" at bounding box center [770, 282] width 168 height 25
select select "1"
click at [686, 270] on select "Please Select No Spot UV Front and Back (Both Sides) Front Only Back Only" at bounding box center [770, 282] width 168 height 25
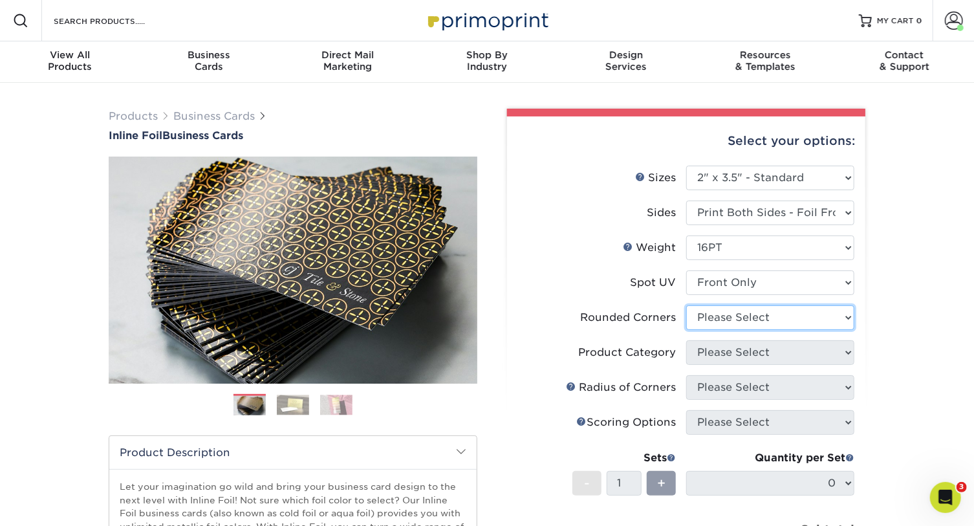
click at [765, 321] on select "Please Select Yes - Round 2 Corners Yes - Round 4 Corners No" at bounding box center [770, 317] width 168 height 25
select select "0"
click at [686, 305] on select "Please Select Yes - Round 2 Corners Yes - Round 4 Corners No" at bounding box center [770, 317] width 168 height 25
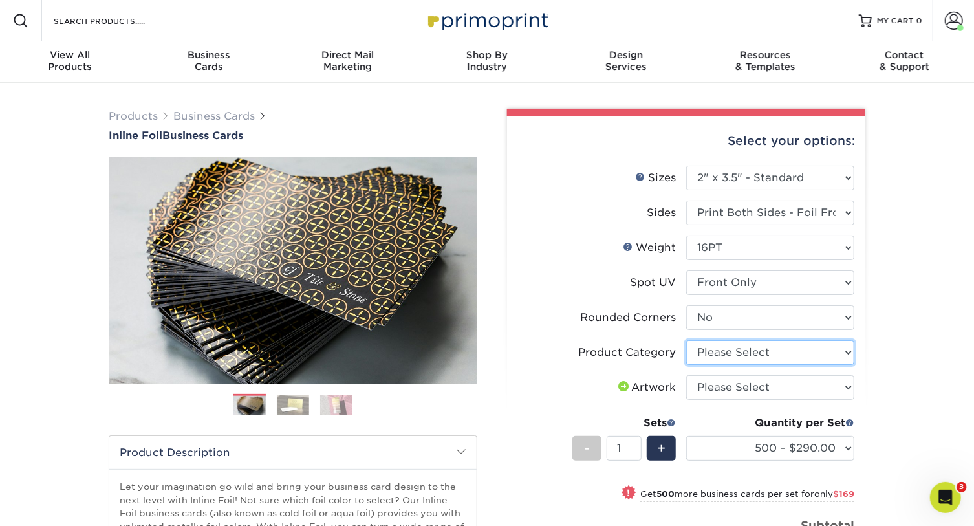
click at [747, 353] on select "Please Select Business Cards" at bounding box center [770, 352] width 168 height 25
select select "3b5148f1-0588-4f88-a218-97bcfdce65c1"
click at [686, 340] on select "Please Select Business Cards" at bounding box center [770, 352] width 168 height 25
click at [767, 384] on select "Please Select I will upload files I need a design - $100" at bounding box center [770, 387] width 168 height 25
click at [686, 375] on select "Please Select I will upload files I need a design - $100" at bounding box center [770, 387] width 168 height 25
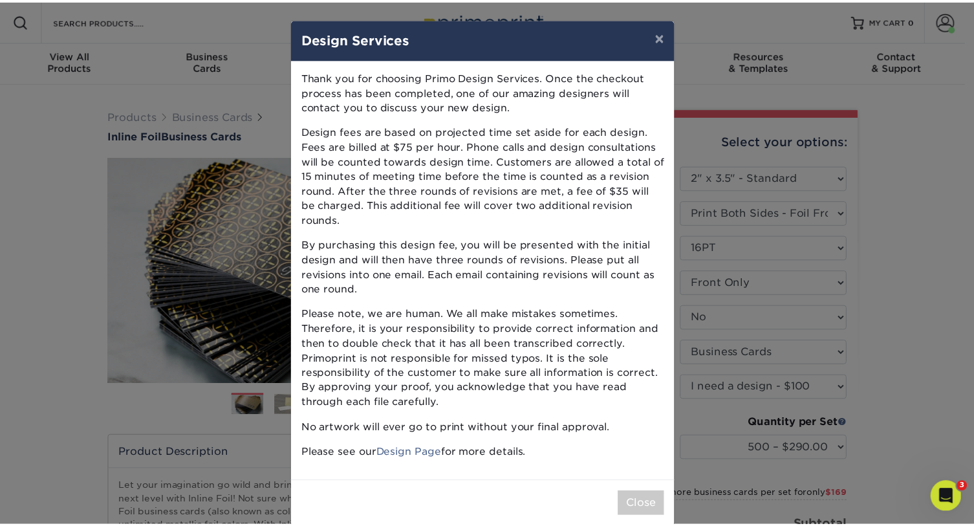
scroll to position [5, 0]
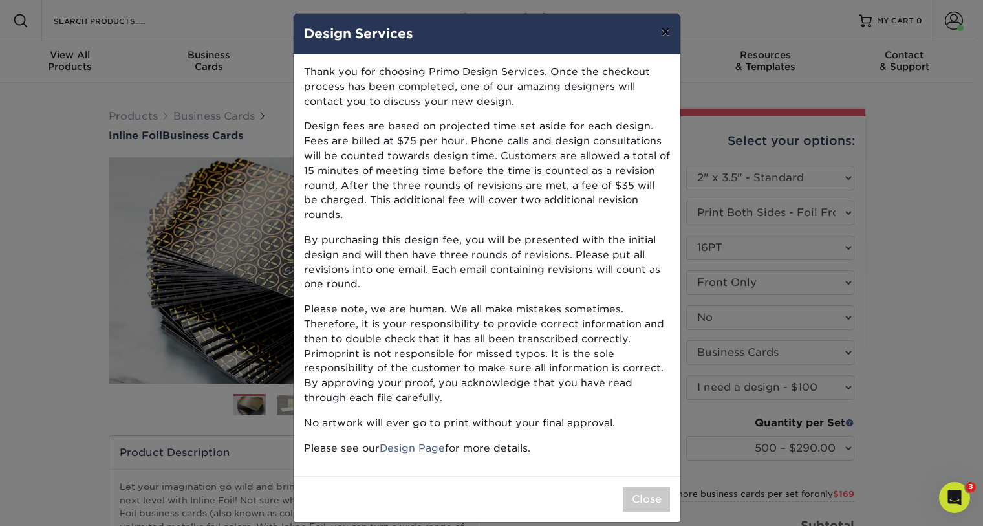
click at [660, 34] on button "×" at bounding box center [666, 32] width 30 height 36
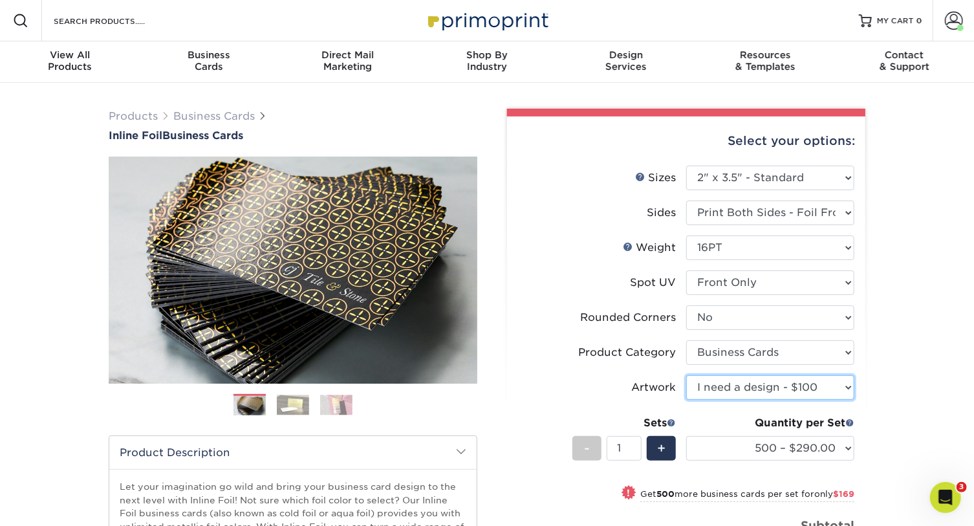
click at [735, 388] on select "Please Select I will upload files I need a design - $100" at bounding box center [770, 387] width 168 height 25
click at [686, 375] on select "Please Select I will upload files I need a design - $100" at bounding box center [770, 387] width 168 height 25
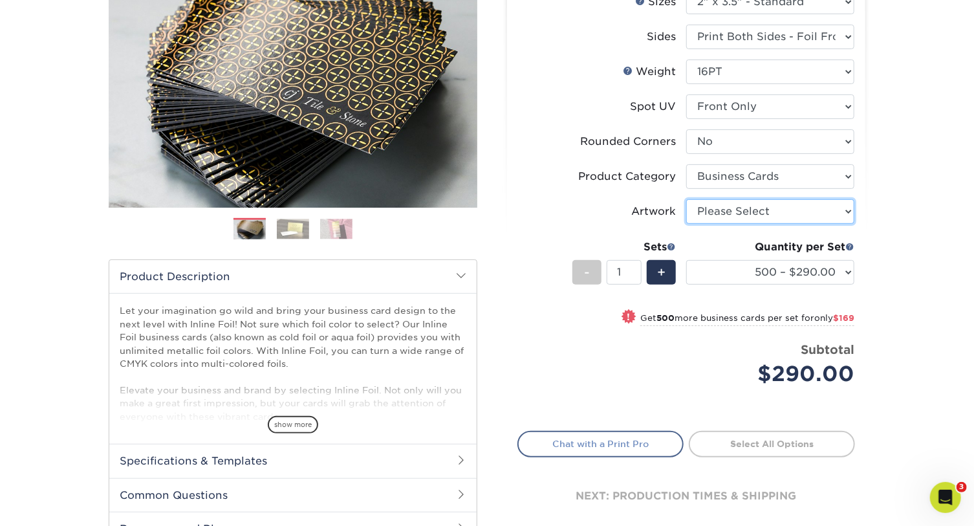
scroll to position [235, 0]
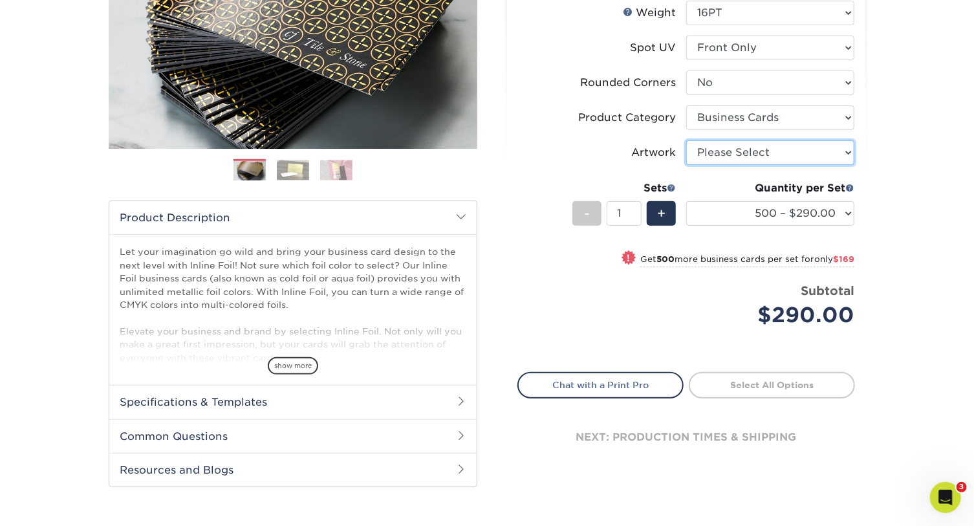
click at [791, 144] on select "Please Select I will upload files I need a design - $100" at bounding box center [770, 152] width 168 height 25
select select "upload"
click at [686, 140] on select "Please Select I will upload files I need a design - $100" at bounding box center [770, 152] width 168 height 25
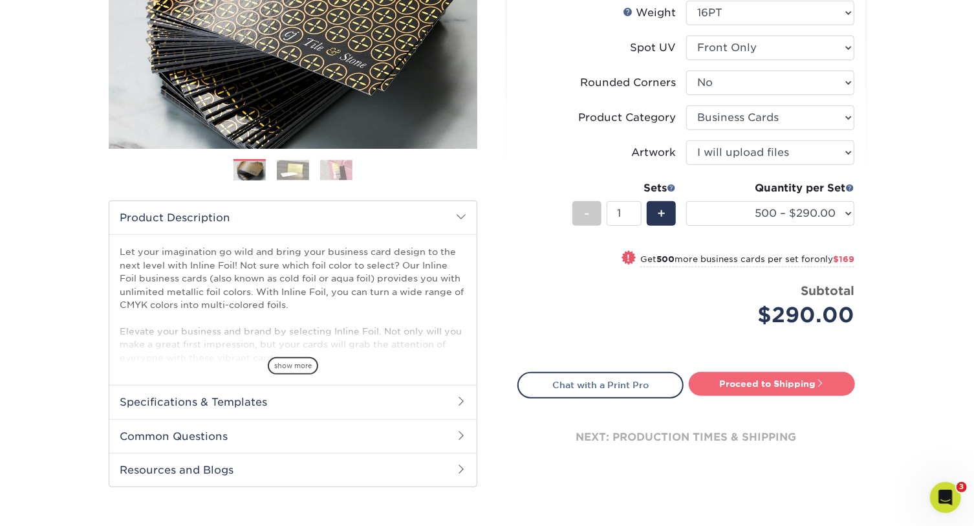
click at [771, 381] on link "Proceed to Shipping" at bounding box center [772, 383] width 166 height 23
type input "Set 1"
select select "32040dbe-3e66-437c-b219-2060fa510862"
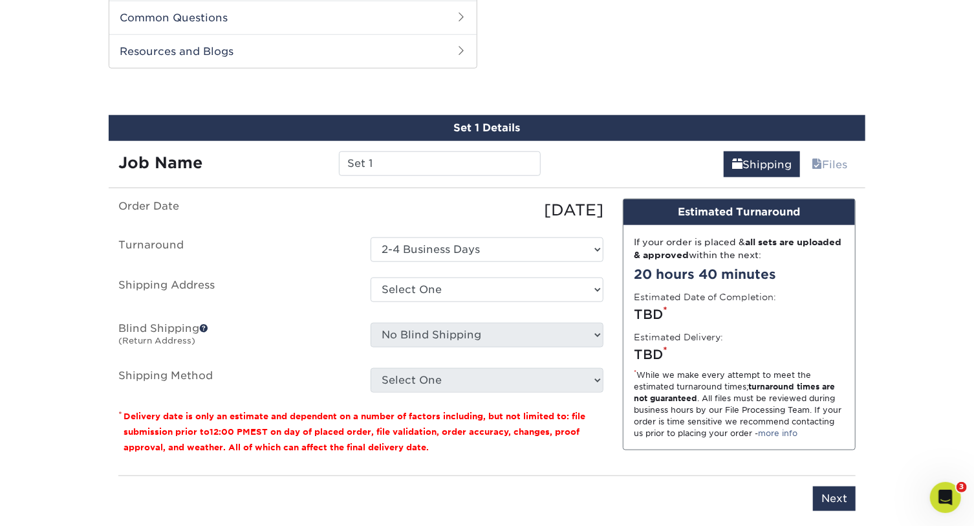
scroll to position [658, 0]
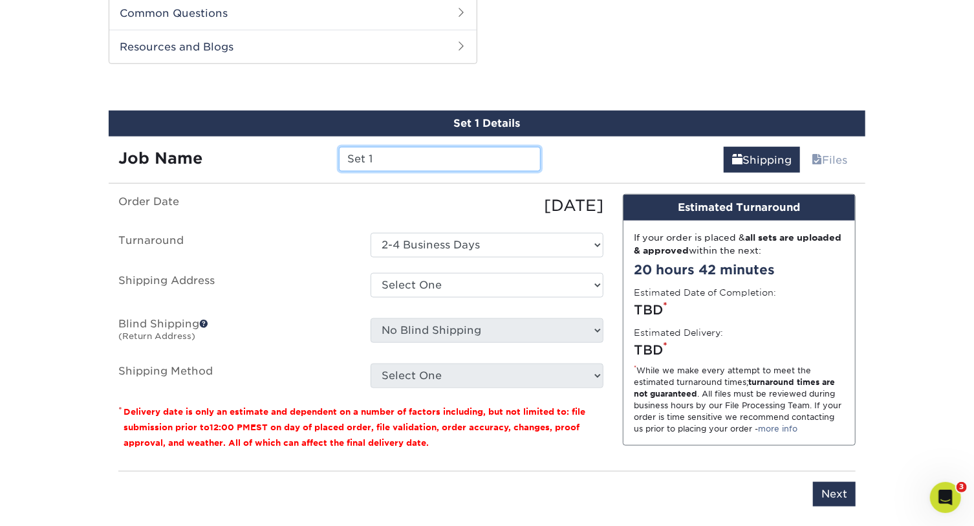
drag, startPoint x: 402, startPoint y: 153, endPoint x: 292, endPoint y: 149, distance: 110.7
click at [292, 149] on div "Job Name Set 1" at bounding box center [330, 159] width 442 height 25
type input "J. Leon"
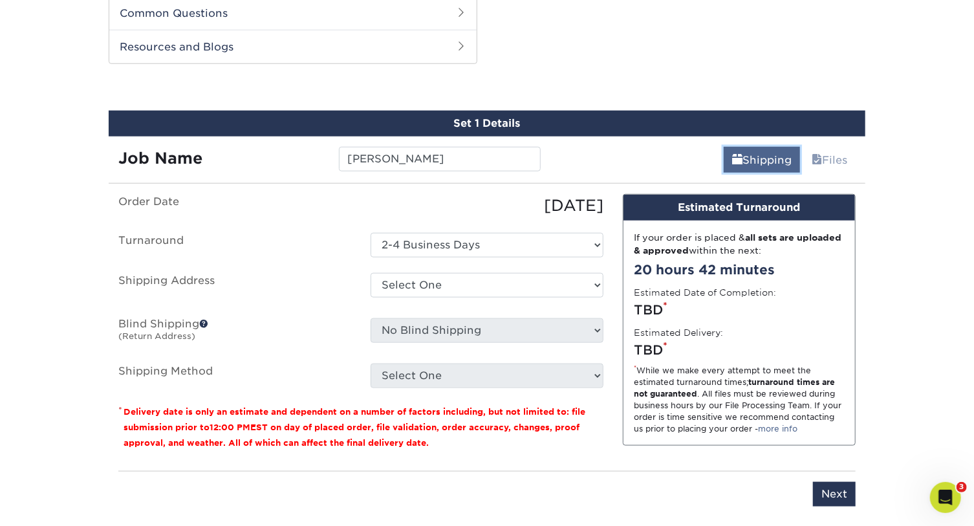
click at [745, 158] on link "Shipping" at bounding box center [762, 160] width 76 height 26
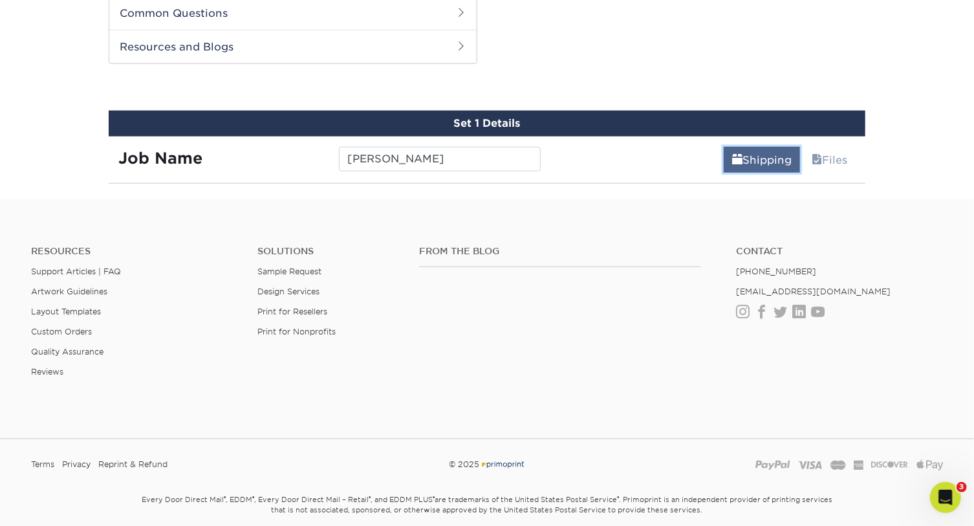
click at [745, 158] on link "Shipping" at bounding box center [762, 160] width 76 height 26
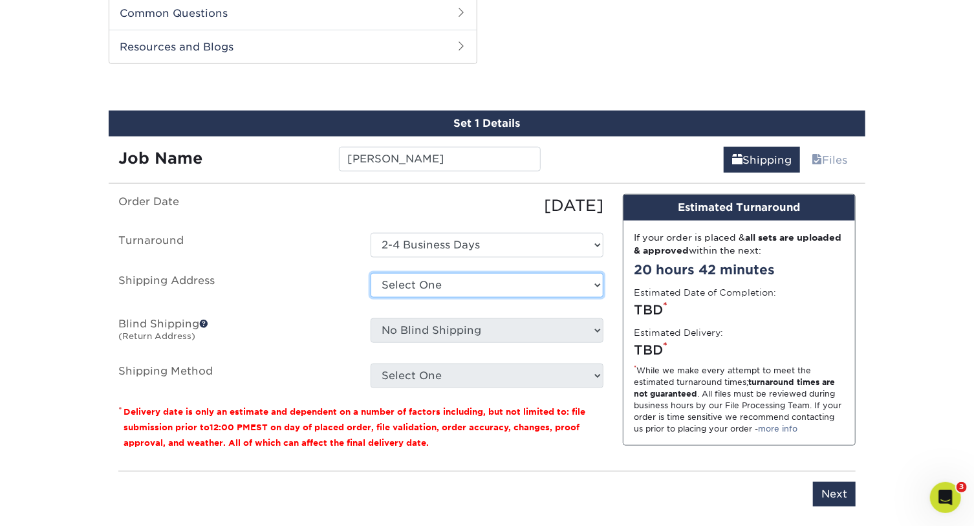
click at [424, 284] on select "Select One Cheif Executive Director of Logistics General Manager Junior Trader …" at bounding box center [487, 285] width 233 height 25
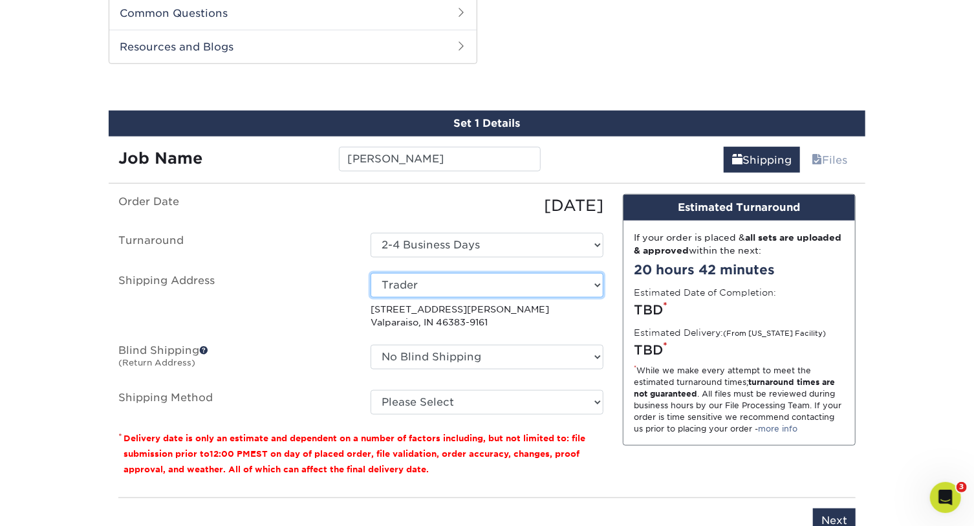
click at [428, 284] on select "Select One Cheif Executive Director of Logistics General Manager Junior Trader …" at bounding box center [487, 285] width 233 height 25
select select "285734"
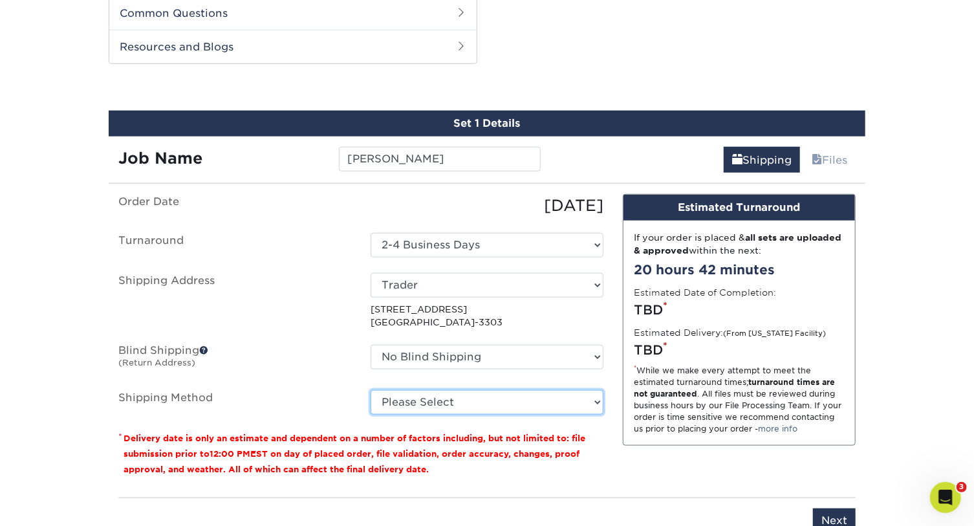
click at [437, 402] on select "Please Select Ground Shipping (+$8.96) 3 Day Shipping Service (+$21.41) 2 Day A…" at bounding box center [487, 402] width 233 height 25
click at [371, 390] on select "Please Select Ground Shipping (+$8.96) 3 Day Shipping Service (+$21.41) 2 Day A…" at bounding box center [487, 402] width 233 height 25
click at [452, 396] on select "Please Select Ground Shipping (+$8.96) 3 Day Shipping Service (+$21.41) 2 Day A…" at bounding box center [487, 402] width 233 height 25
click at [371, 390] on select "Please Select Ground Shipping (+$8.96) 3 Day Shipping Service (+$21.41) 2 Day A…" at bounding box center [487, 402] width 233 height 25
click at [473, 401] on select "Please Select Ground Shipping (+$8.96) 3 Day Shipping Service (+$21.41) 2 Day A…" at bounding box center [487, 402] width 233 height 25
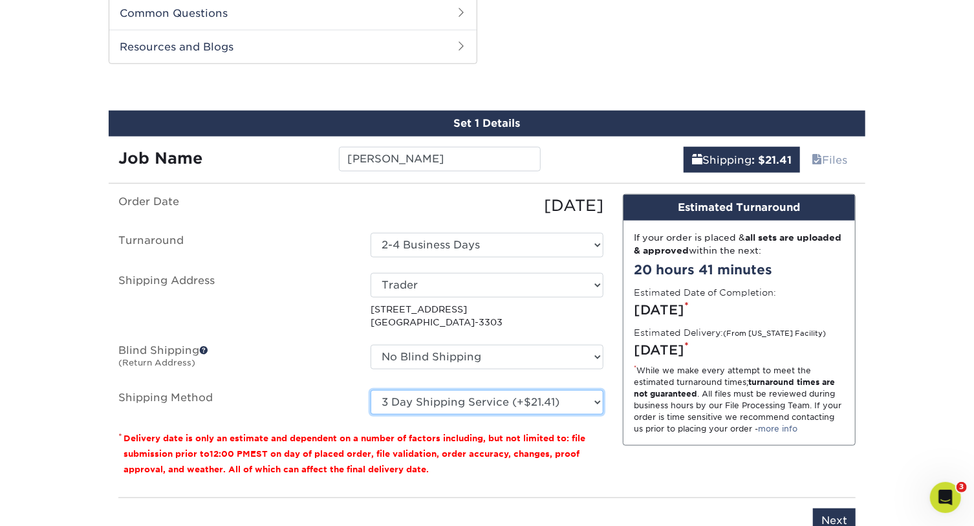
select select "02"
click at [371, 390] on select "Please Select Ground Shipping (+$8.96) 3 Day Shipping Service (+$21.41) 2 Day A…" at bounding box center [487, 402] width 233 height 25
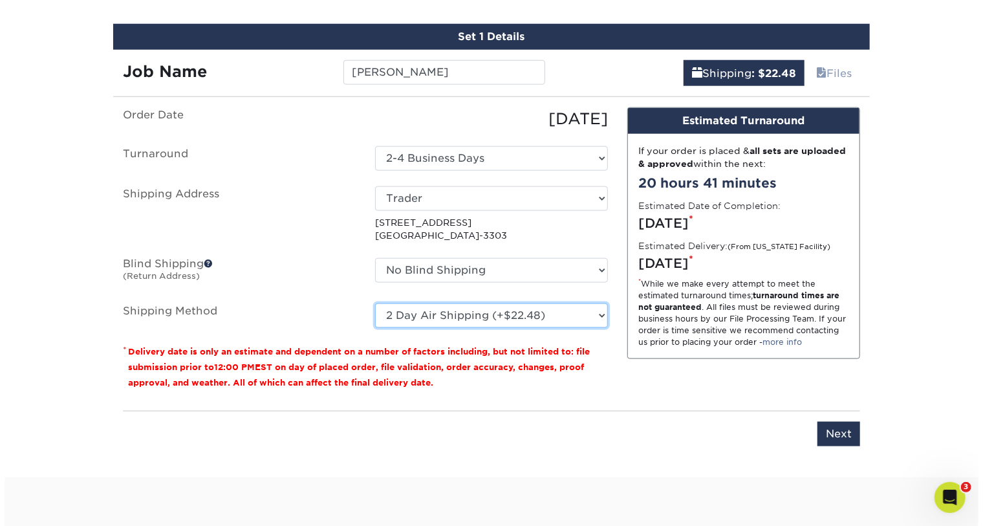
scroll to position [776, 0]
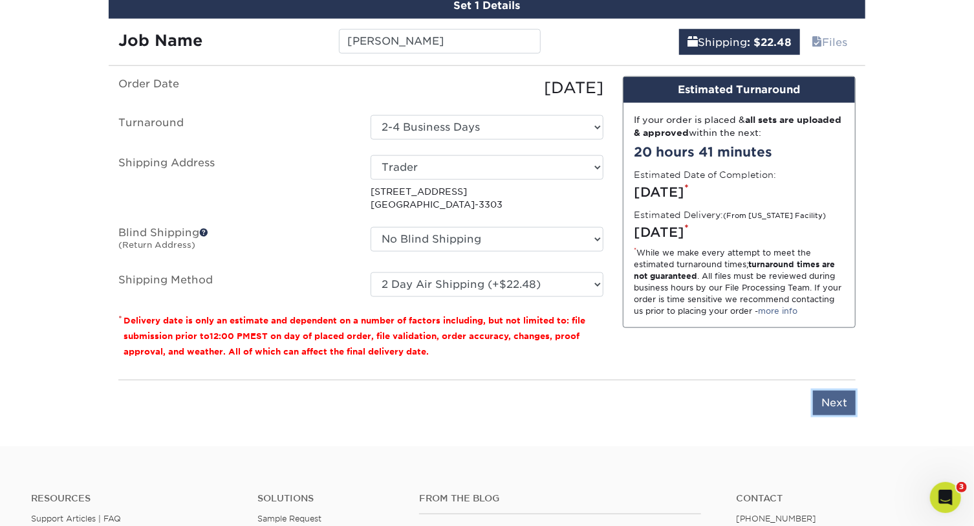
click at [832, 408] on input "Next" at bounding box center [834, 403] width 43 height 25
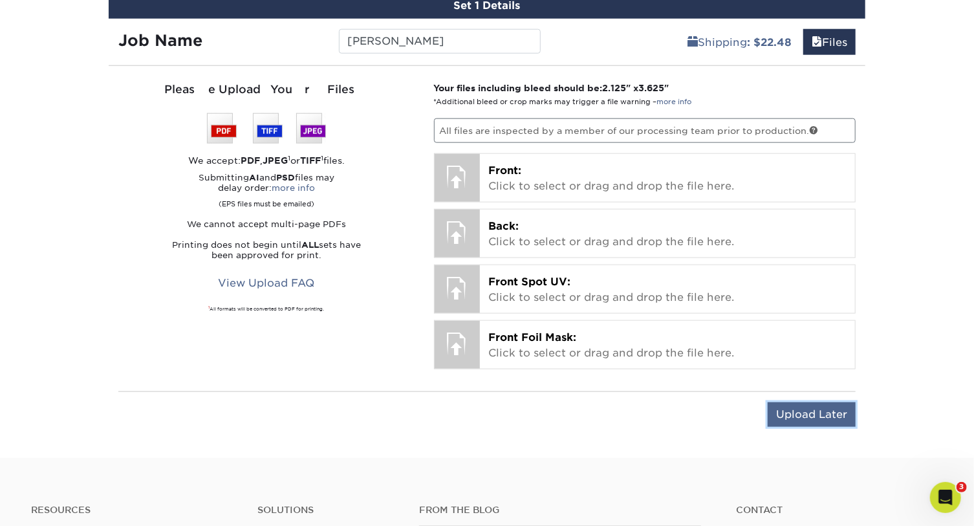
click at [801, 414] on input "Upload Later" at bounding box center [812, 414] width 88 height 25
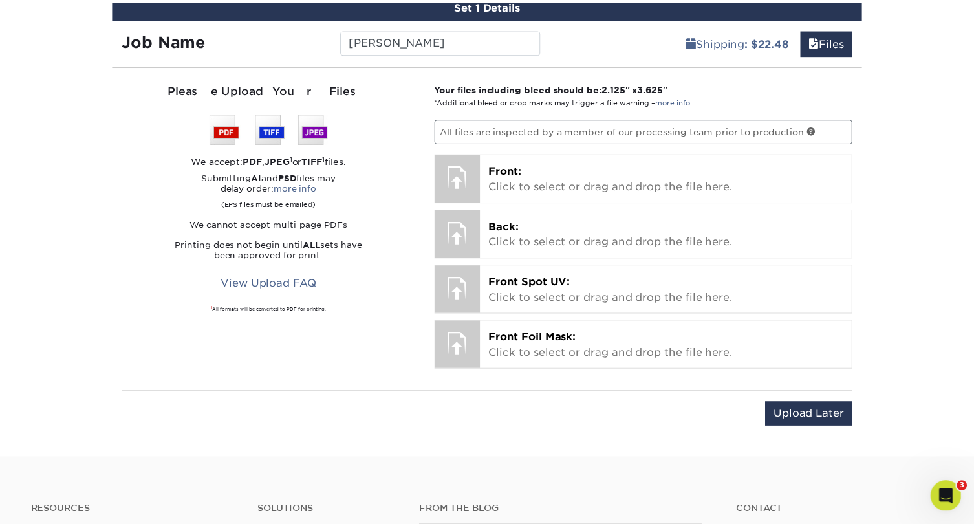
scroll to position [0, 0]
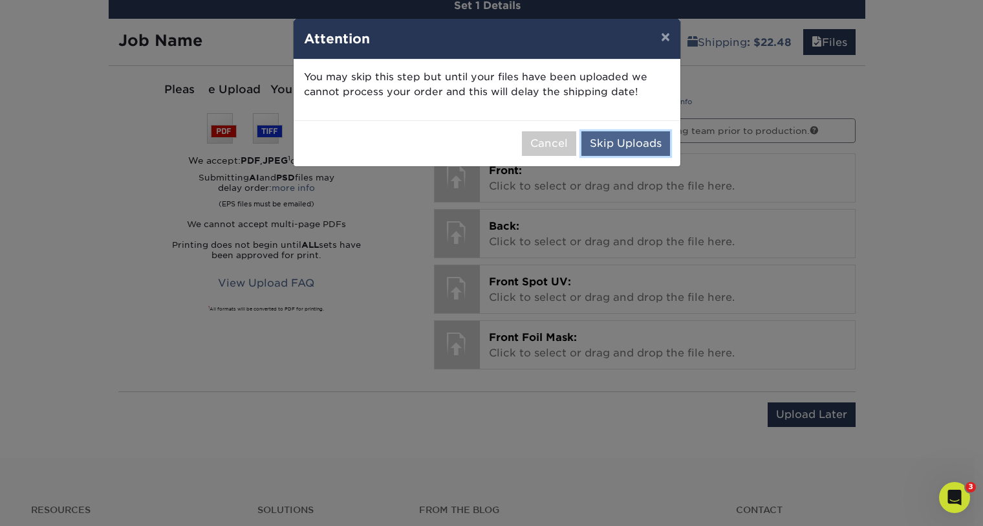
click at [620, 146] on button "Skip Uploads" at bounding box center [626, 143] width 89 height 25
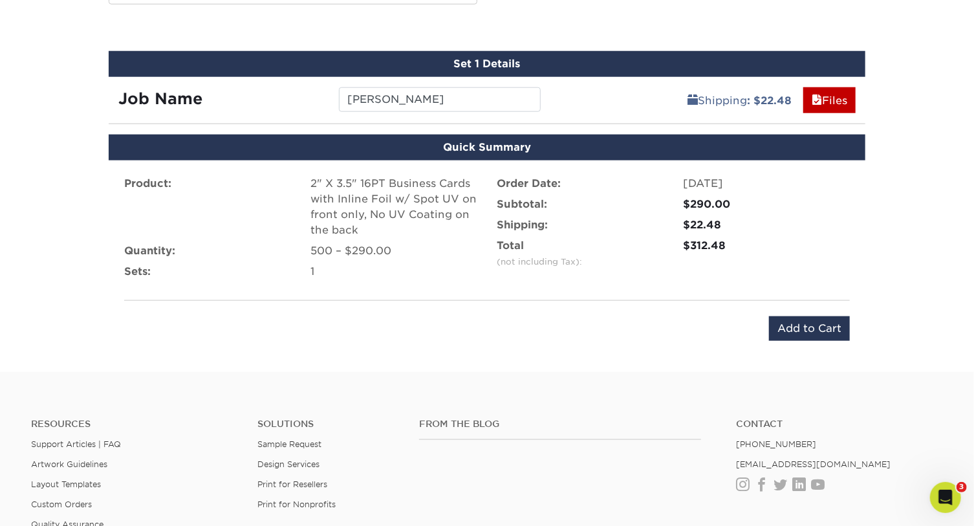
scroll to position [717, 0]
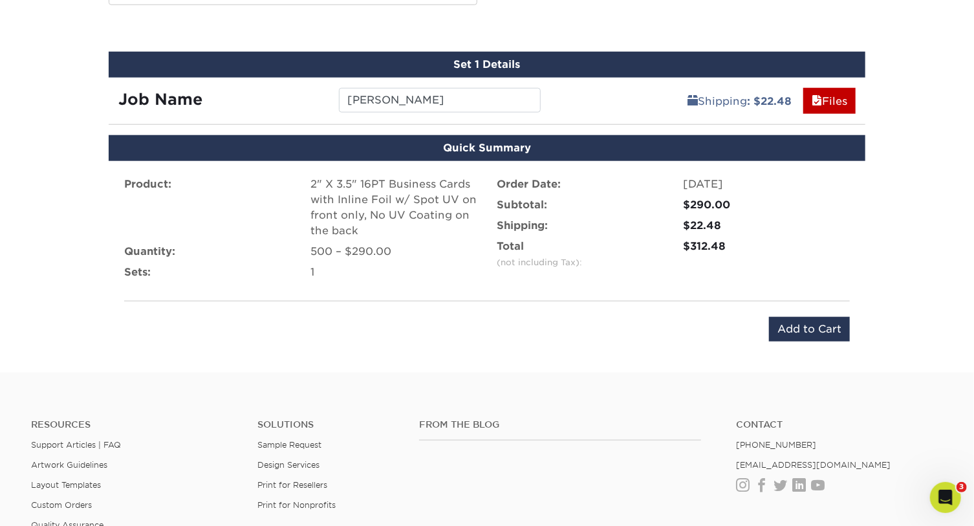
click at [457, 148] on div "Quick Summary" at bounding box center [487, 148] width 757 height 26
click at [364, 201] on div "2" X 3.5" 16PT Business Cards with Inline Foil w/ Spot UV on front only, No UV …" at bounding box center [394, 208] width 167 height 62
click at [160, 186] on label "Product:" at bounding box center [147, 185] width 47 height 16
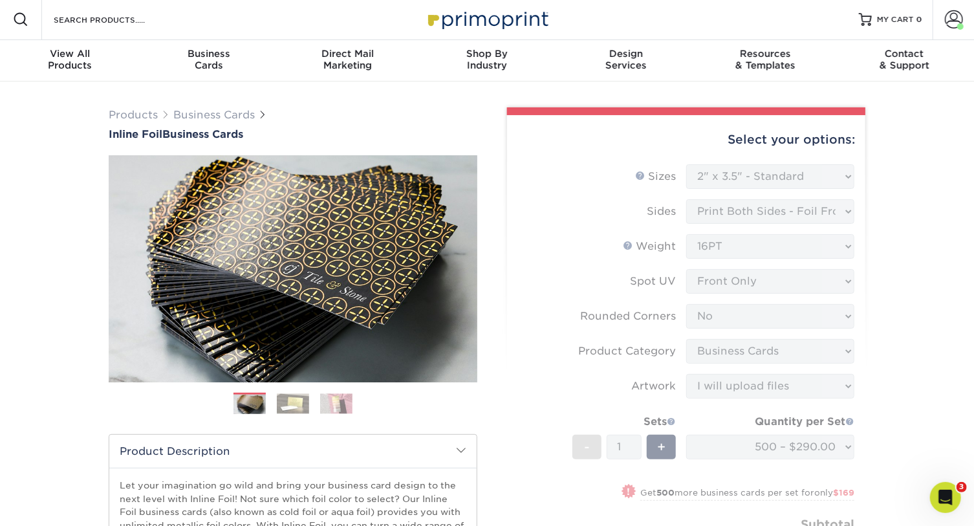
scroll to position [0, 0]
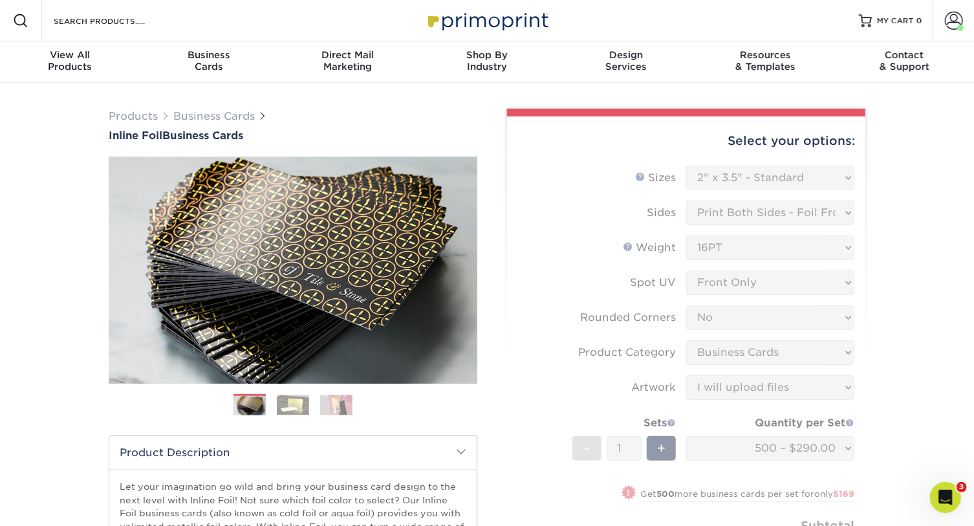
click at [756, 217] on form "Sizes Help Sizes Please Select 1.5" x 3.5" - Mini 1.75" x 3.5" - Mini 2" x 2" -…" at bounding box center [687, 379] width 338 height 426
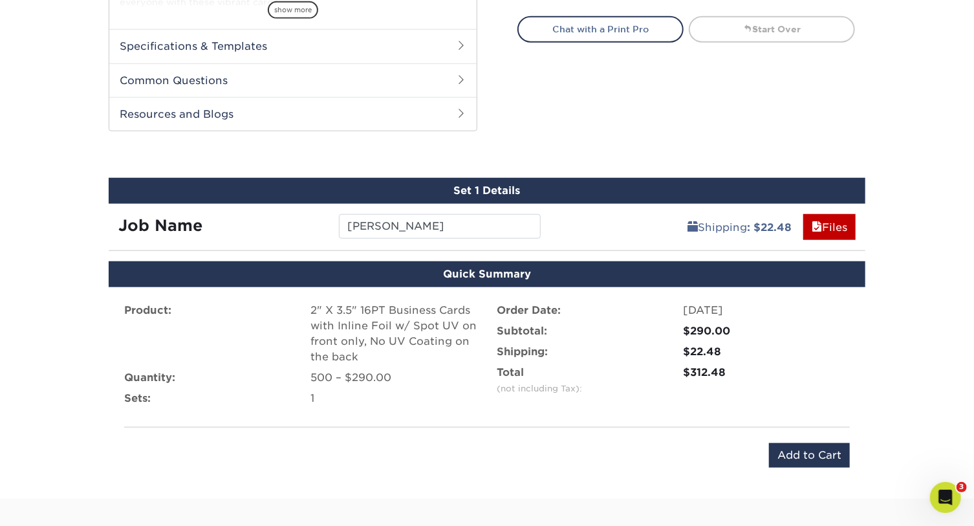
scroll to position [588, 0]
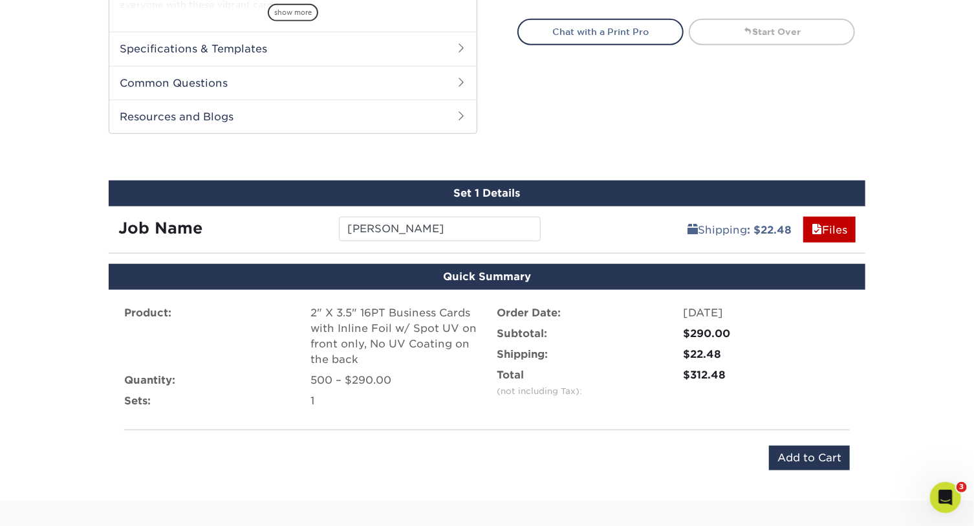
click at [519, 270] on div "Quick Summary" at bounding box center [487, 277] width 757 height 26
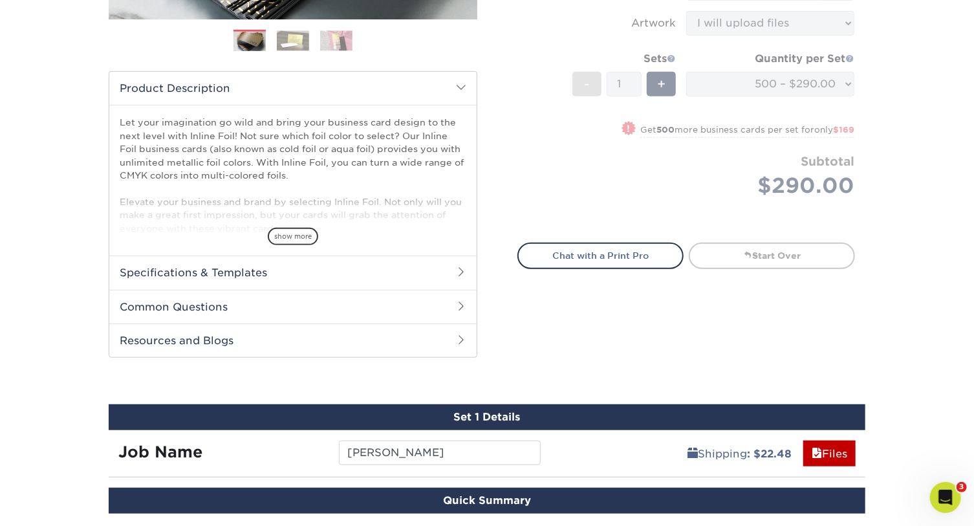
scroll to position [353, 0]
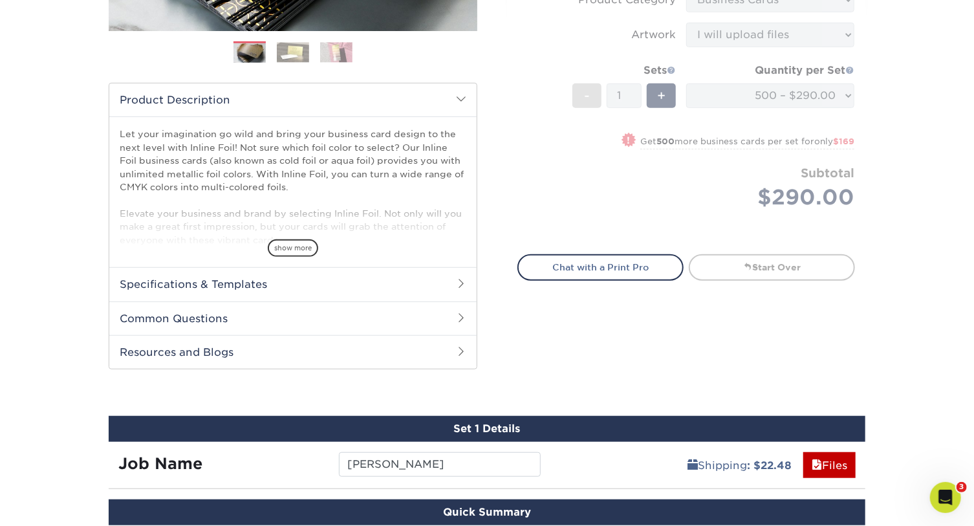
click at [564, 212] on form "Sizes Help Sizes Please Select 1.5" x 3.5" - Mini 1.75" x 3.5" - Mini 2" x 2" -…" at bounding box center [687, 26] width 338 height 426
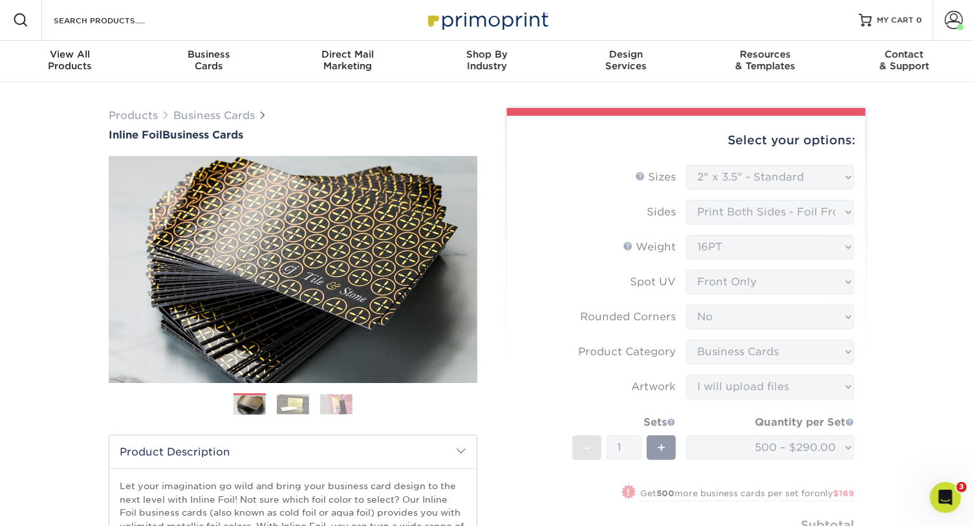
scroll to position [0, 0]
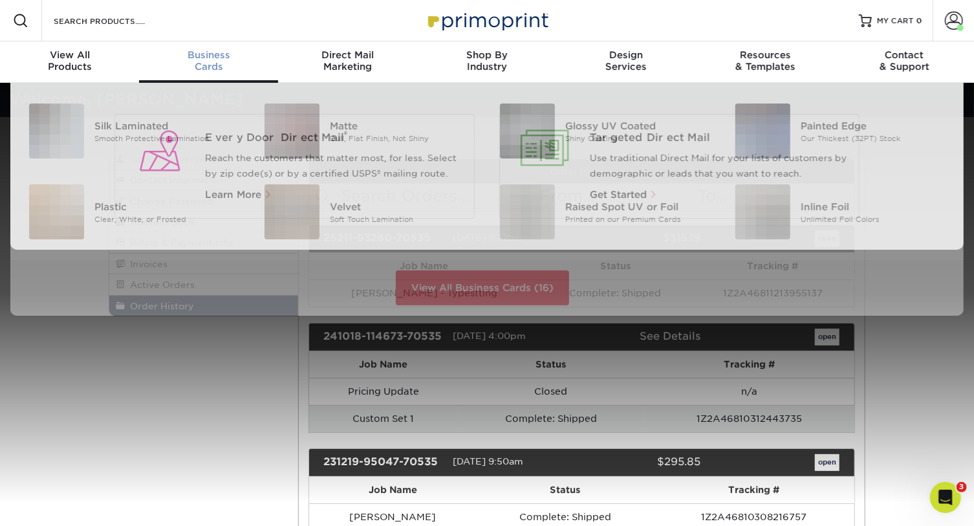
click at [206, 58] on span "Business" at bounding box center [208, 55] width 139 height 12
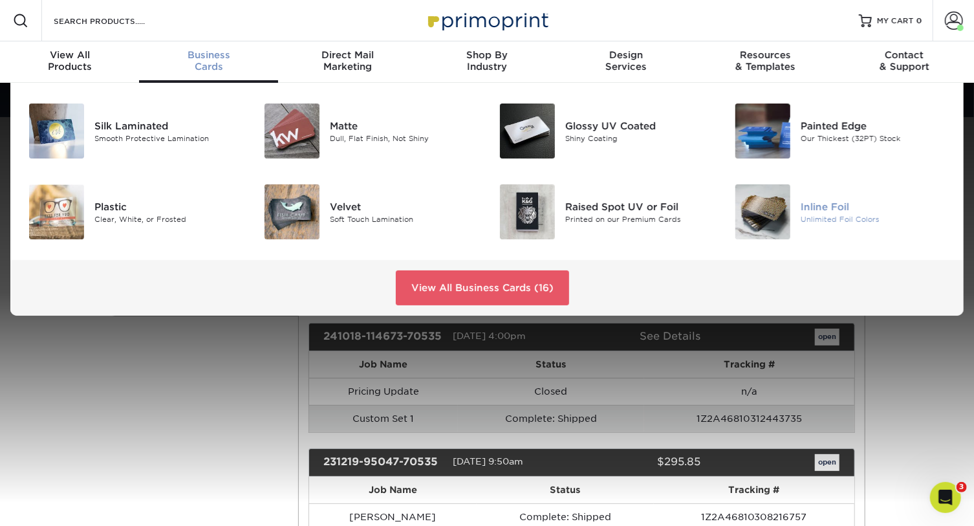
click at [743, 207] on img at bounding box center [763, 211] width 55 height 55
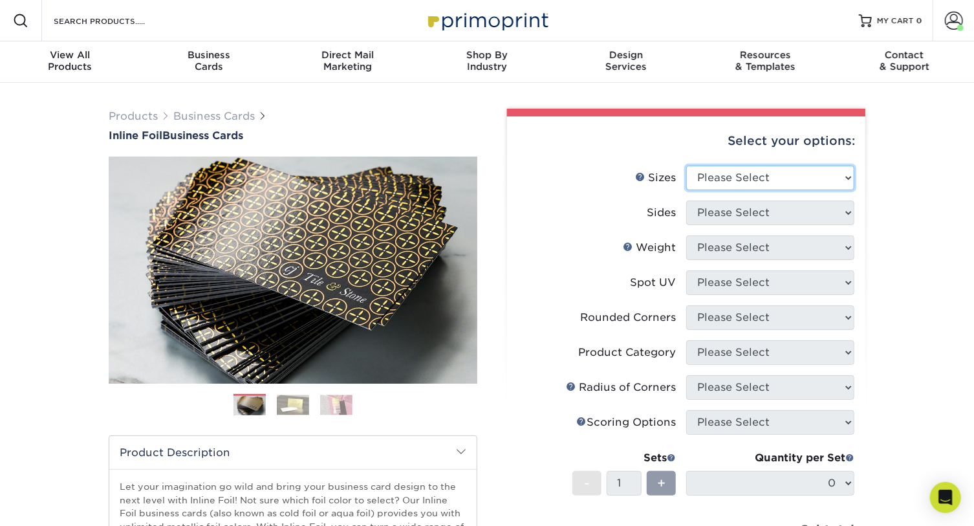
click at [752, 182] on select "Please Select 1.5" x 3.5" - Mini 1.75" x 3.5" - Mini 2" x 2" - Square 2" x 3" -…" at bounding box center [770, 178] width 168 height 25
select select "2.00x3.50"
click at [686, 166] on select "Please Select 1.5" x 3.5" - Mini 1.75" x 3.5" - Mini 2" x 2" - Square 2" x 3" -…" at bounding box center [770, 178] width 168 height 25
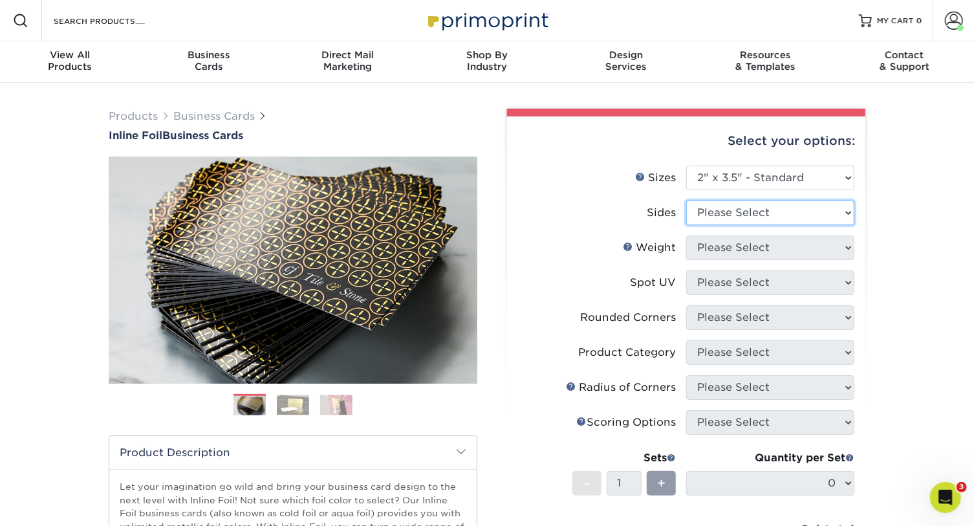
click at [757, 212] on select "Please Select Print Both Sides - Foil Back Only Print Both Sides - Foil Both Si…" at bounding box center [770, 213] width 168 height 25
select select "e9e9dfb3-fba1-4d60-972c-fd9ca5904d33"
click at [686, 201] on select "Please Select Print Both Sides - Foil Back Only Print Both Sides - Foil Both Si…" at bounding box center [770, 213] width 168 height 25
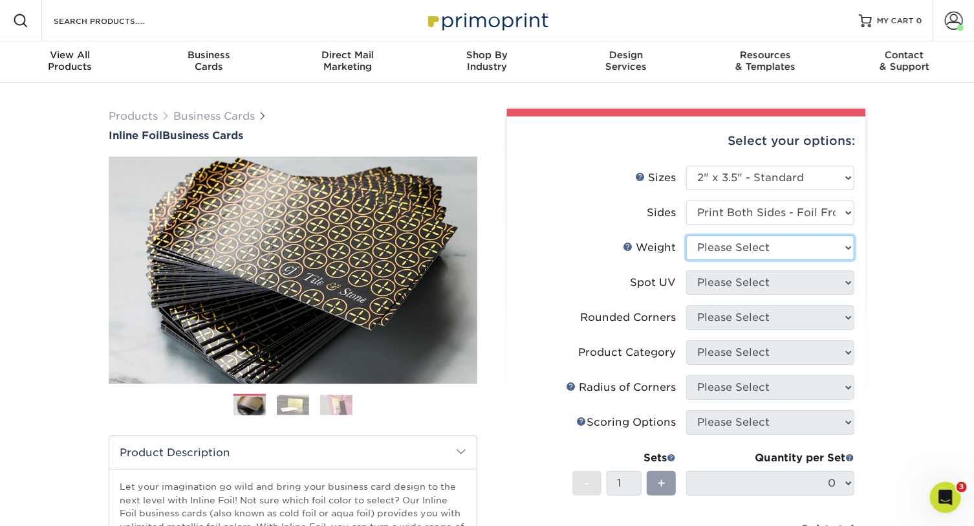
click at [778, 248] on select "Please Select 16PT" at bounding box center [770, 247] width 168 height 25
select select "16PT"
click at [686, 235] on select "Please Select 16PT" at bounding box center [770, 247] width 168 height 25
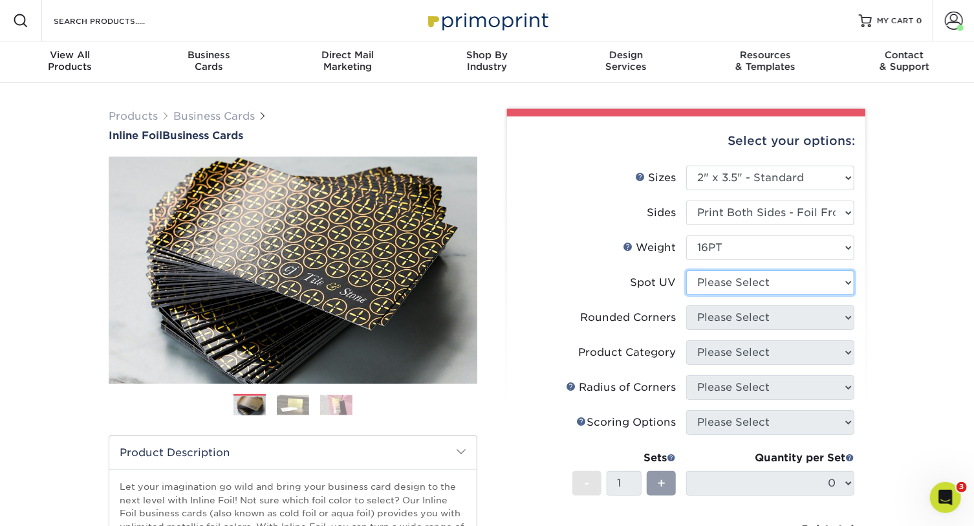
click at [739, 277] on select "Please Select No Spot UV Front and Back (Both Sides) Front Only Back Only" at bounding box center [770, 282] width 168 height 25
select select "1"
click at [686, 270] on select "Please Select No Spot UV Front and Back (Both Sides) Front Only Back Only" at bounding box center [770, 282] width 168 height 25
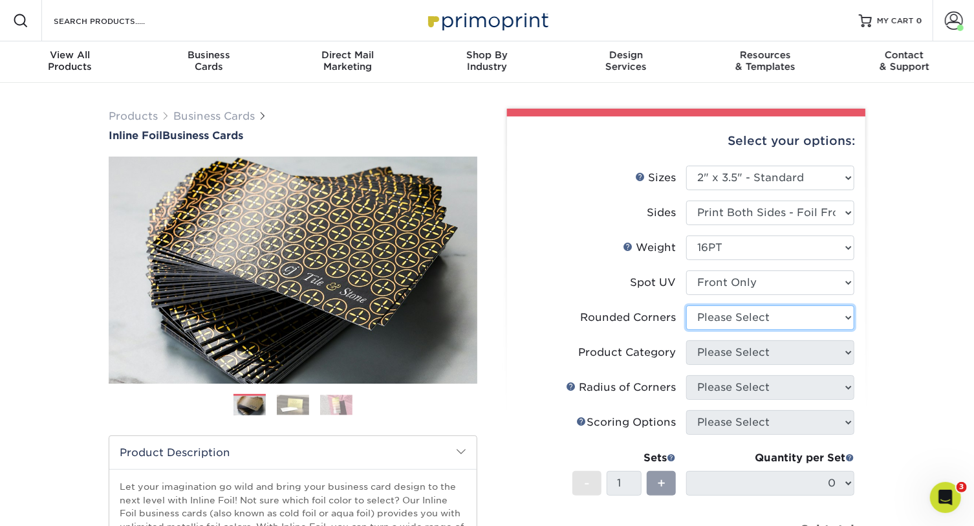
click at [739, 320] on select "Please Select Yes - Round 2 Corners Yes - Round 4 Corners No" at bounding box center [770, 317] width 168 height 25
select select "0"
click at [686, 305] on select "Please Select Yes - Round 2 Corners Yes - Round 4 Corners No" at bounding box center [770, 317] width 168 height 25
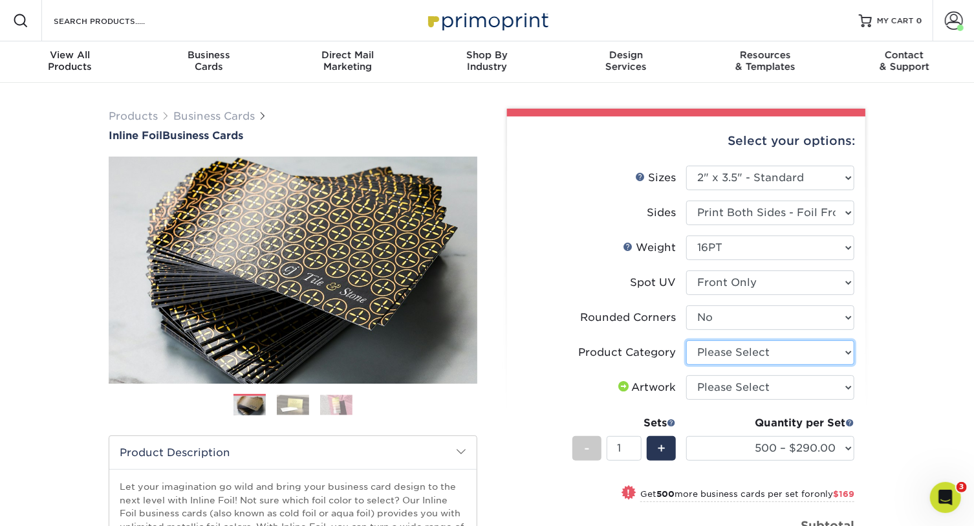
click at [731, 349] on select "Please Select Business Cards" at bounding box center [770, 352] width 168 height 25
select select "3b5148f1-0588-4f88-a218-97bcfdce65c1"
click at [686, 340] on select "Please Select Business Cards" at bounding box center [770, 352] width 168 height 25
click at [737, 386] on select "Please Select I will upload files I need a design - $100" at bounding box center [770, 387] width 168 height 25
select select "upload"
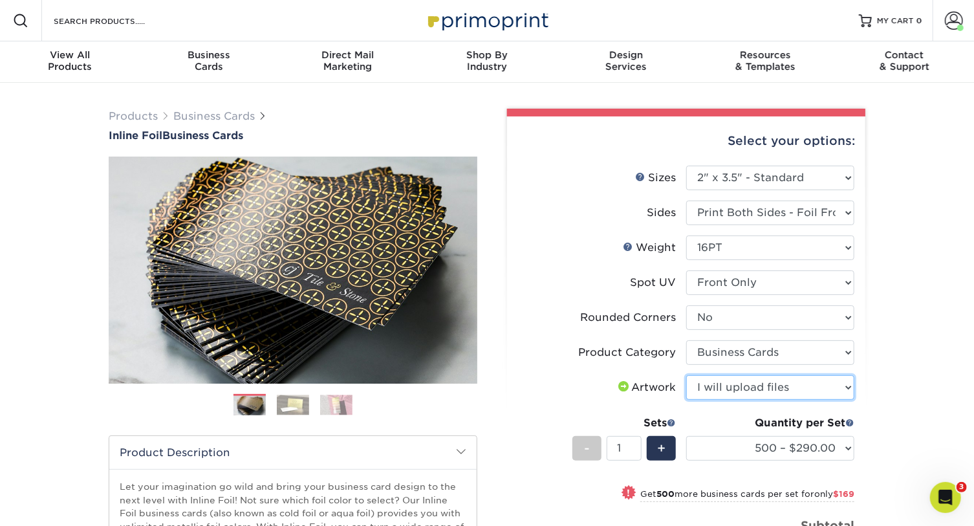
click at [686, 375] on select "Please Select I will upload files I need a design - $100" at bounding box center [770, 387] width 168 height 25
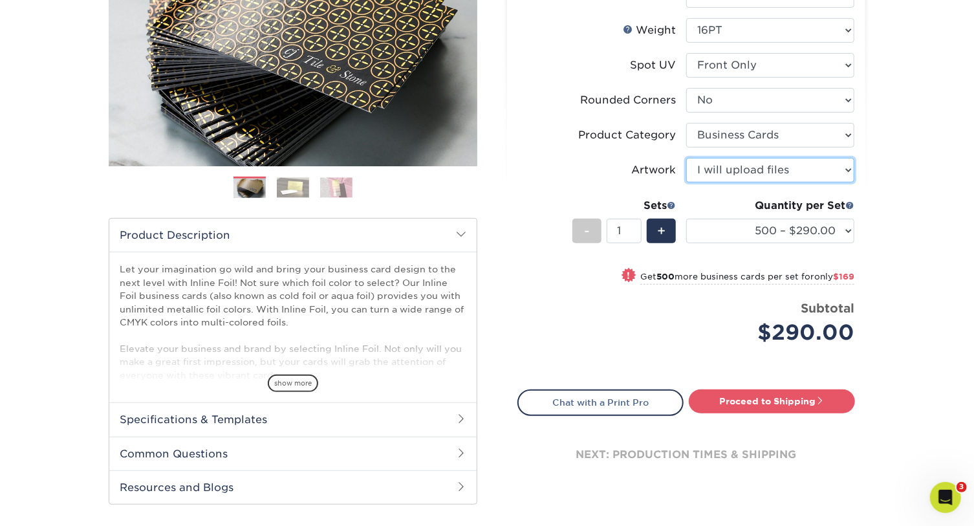
scroll to position [235, 0]
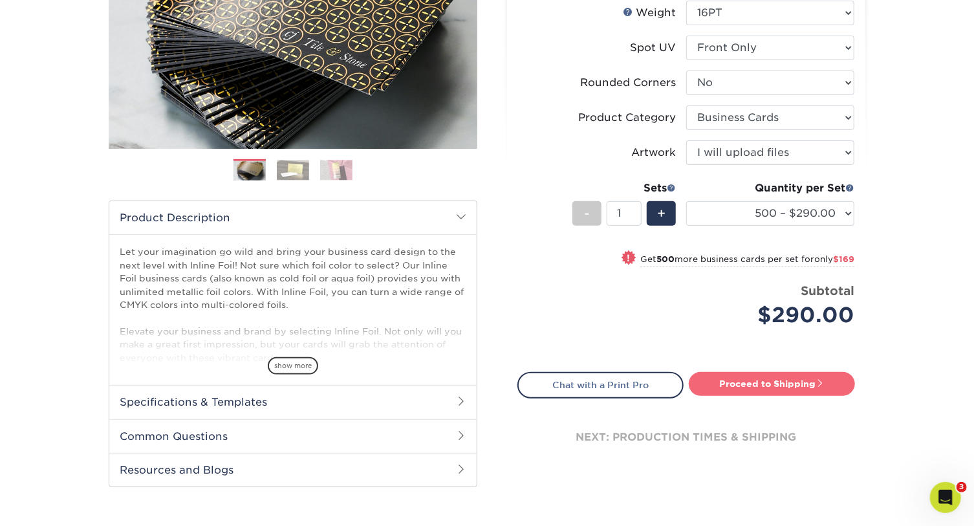
click at [783, 382] on link "Proceed to Shipping" at bounding box center [772, 383] width 166 height 23
type input "Set 1"
select select "32040dbe-3e66-437c-b219-2060fa510862"
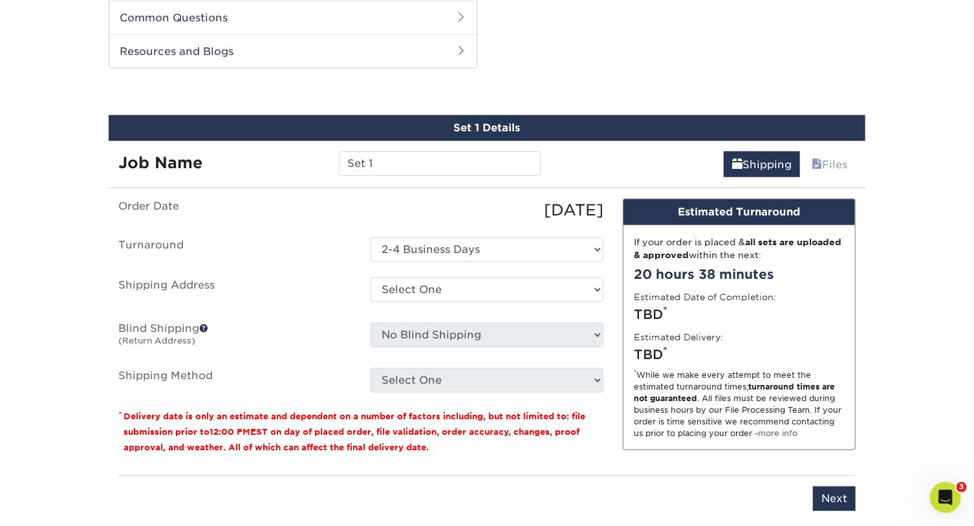
scroll to position [658, 0]
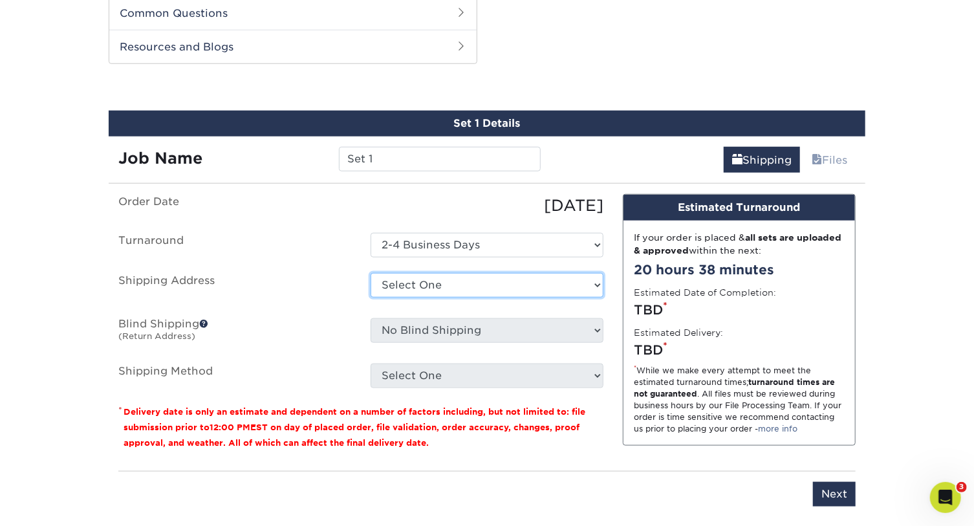
click at [485, 286] on select "Select One Cheif Executive Director of Logistics General Manager Junior Trader …" at bounding box center [487, 285] width 233 height 25
select select "285734"
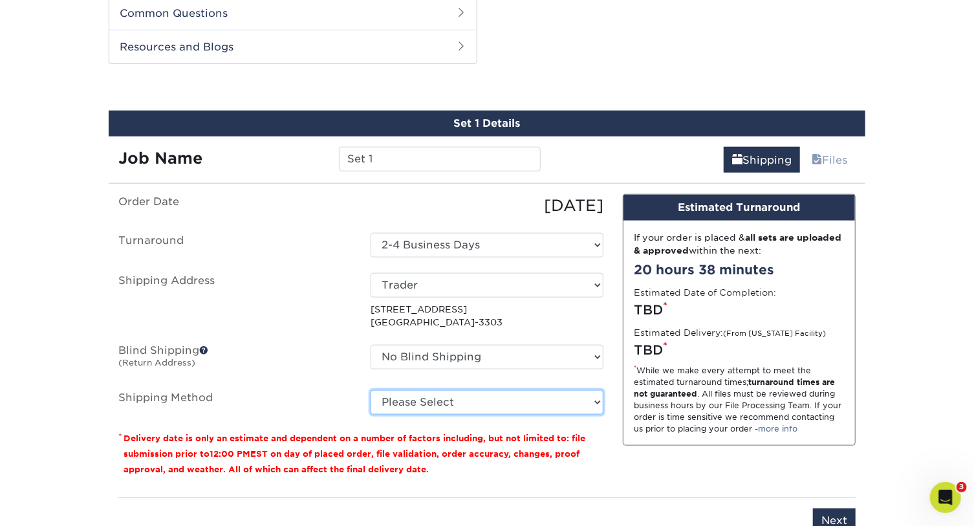
click at [459, 402] on select "Please Select Ground Shipping (+$8.96) 3 Day Shipping Service (+$21.41) 2 Day A…" at bounding box center [487, 402] width 233 height 25
click at [371, 390] on select "Please Select Ground Shipping (+$8.96) 3 Day Shipping Service (+$21.41) 2 Day A…" at bounding box center [487, 402] width 233 height 25
click at [433, 400] on select "Please Select Ground Shipping (+$8.96) 3 Day Shipping Service (+$21.41) 2 Day A…" at bounding box center [487, 402] width 233 height 25
select select "02"
click at [371, 390] on select "Please Select Ground Shipping (+$8.96) 3 Day Shipping Service (+$21.41) 2 Day A…" at bounding box center [487, 402] width 233 height 25
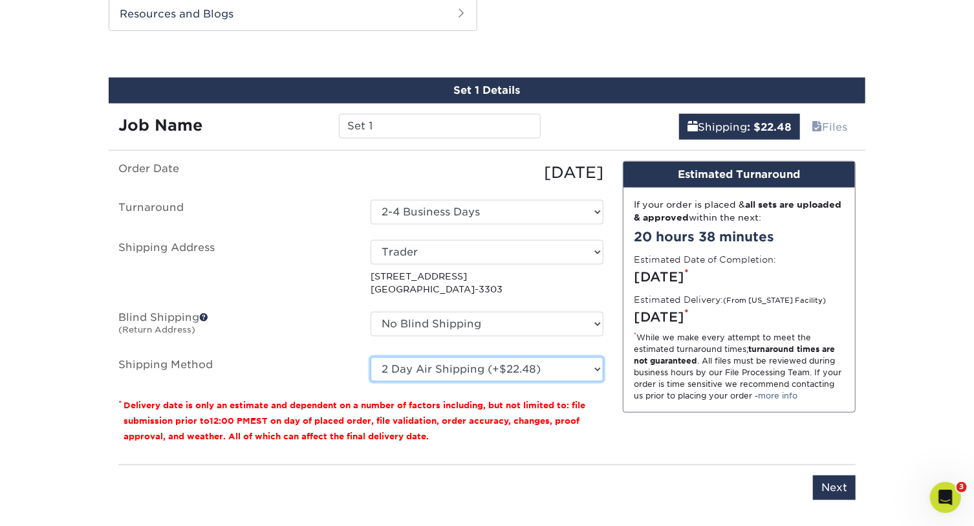
scroll to position [717, 0]
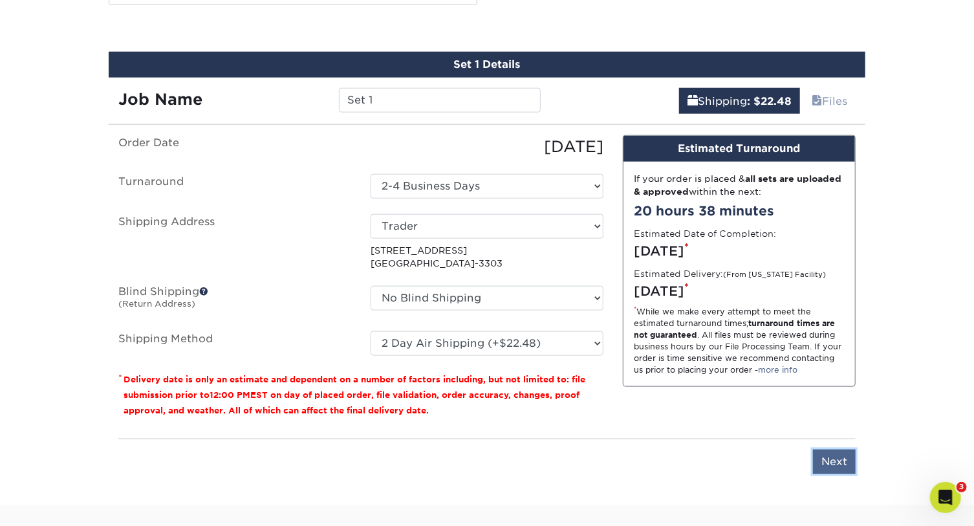
click at [825, 457] on input "Next" at bounding box center [834, 462] width 43 height 25
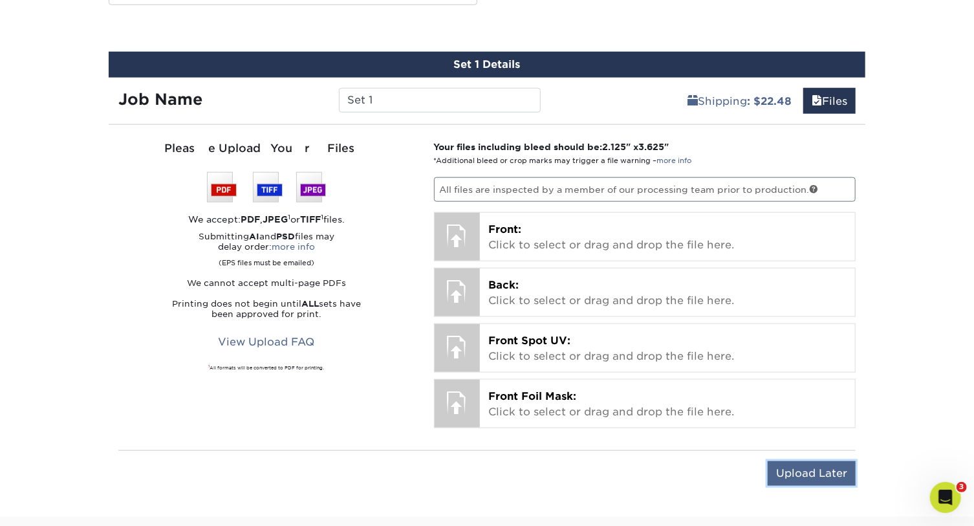
click at [824, 472] on input "Upload Later" at bounding box center [812, 473] width 88 height 25
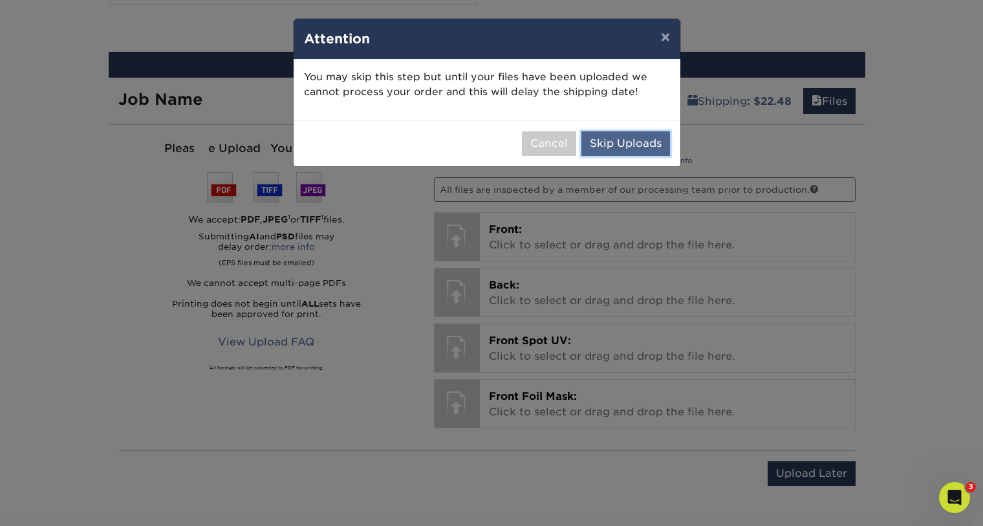
click at [635, 142] on button "Skip Uploads" at bounding box center [626, 143] width 89 height 25
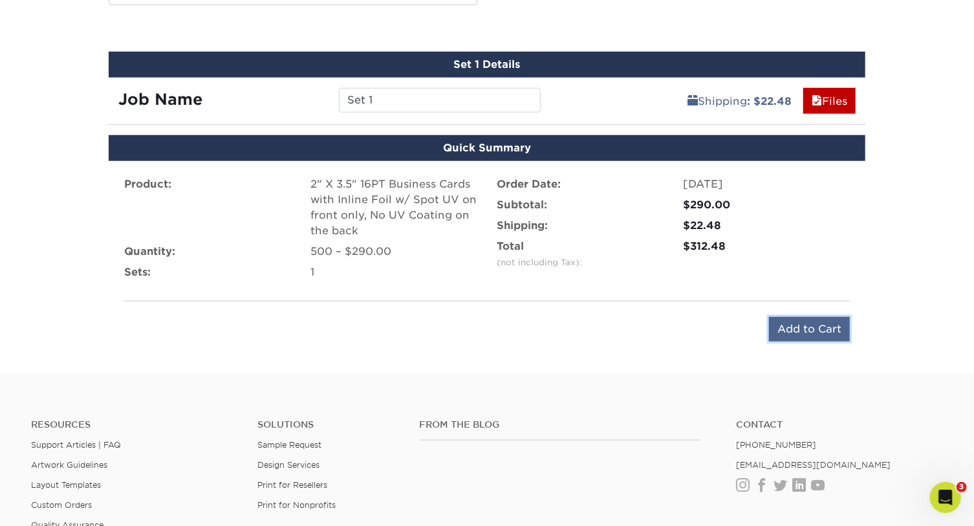
click at [787, 323] on input "Add to Cart" at bounding box center [809, 329] width 81 height 25
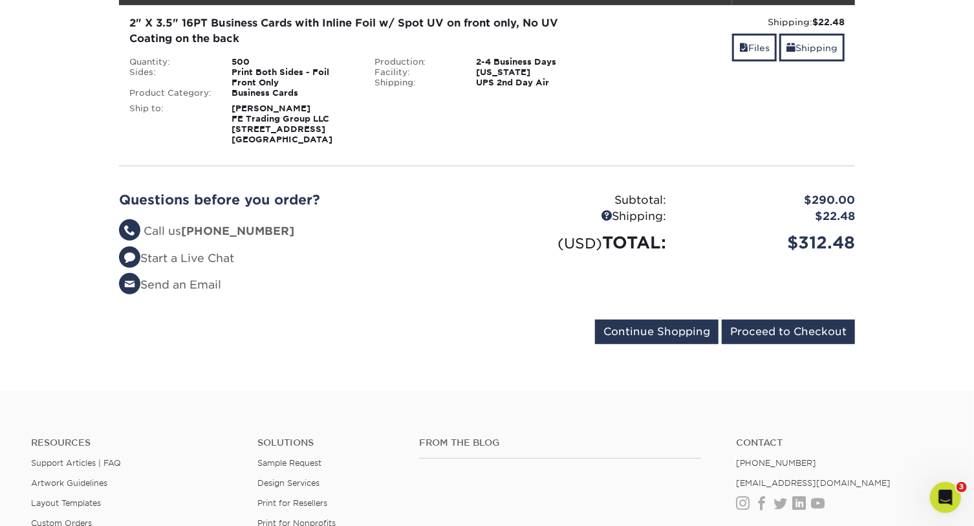
scroll to position [235, 0]
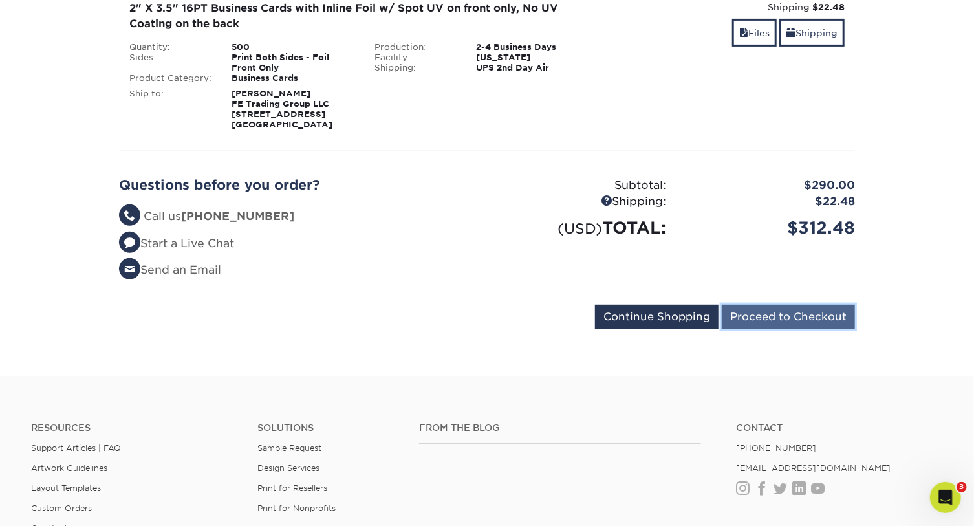
click at [830, 316] on input "Proceed to Checkout" at bounding box center [788, 317] width 133 height 25
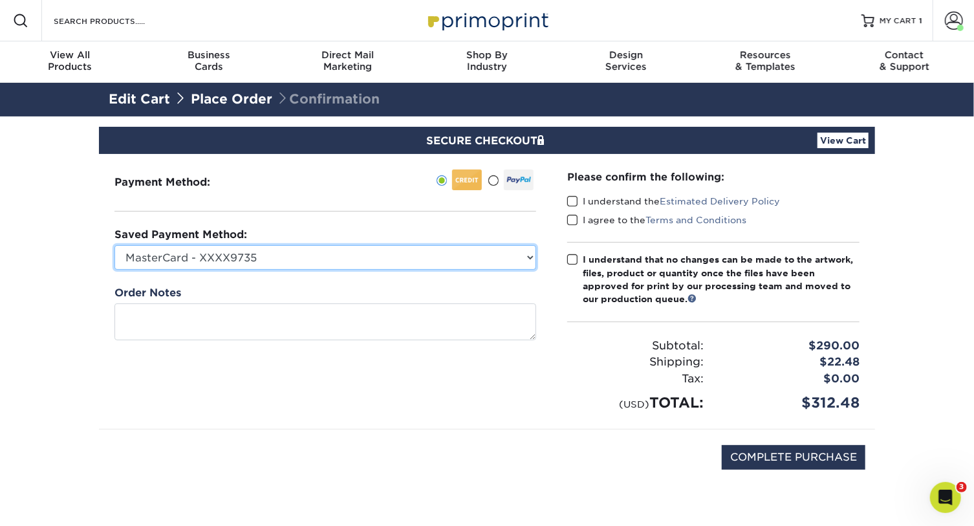
click at [343, 261] on select "MasterCard - XXXX9735 MasterCard - XXXX9183 MasterCard - XXXX3700 New Credit Ca…" at bounding box center [326, 257] width 422 height 25
select select "57829"
click at [115, 245] on select "MasterCard - XXXX9735 MasterCard - XXXX9183 MasterCard - XXXX3700 New Credit Ca…" at bounding box center [326, 257] width 422 height 25
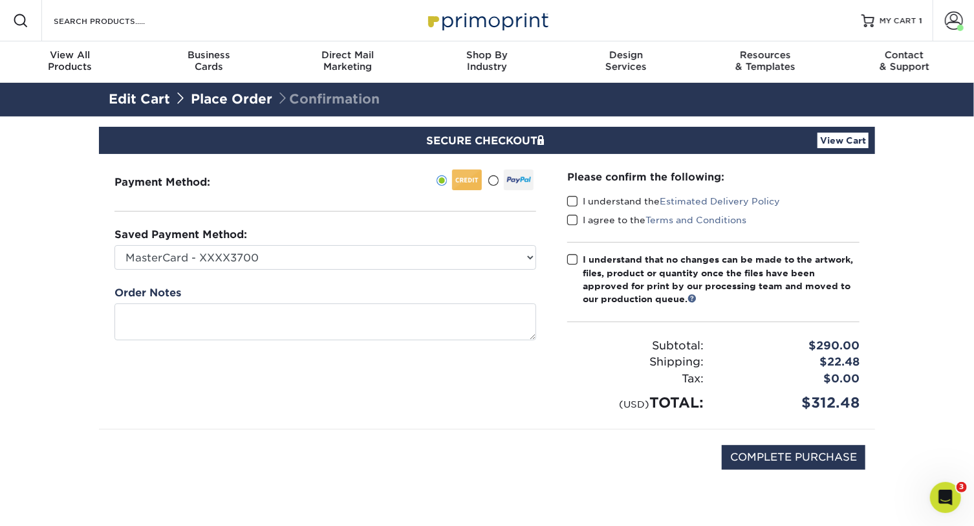
click at [571, 202] on span at bounding box center [572, 201] width 11 height 12
click at [0, 0] on input "I understand the Estimated Delivery Policy" at bounding box center [0, 0] width 0 height 0
click at [574, 217] on span at bounding box center [572, 220] width 11 height 12
click at [0, 0] on input "I agree to the Terms and Conditions" at bounding box center [0, 0] width 0 height 0
click at [575, 260] on span at bounding box center [572, 260] width 11 height 12
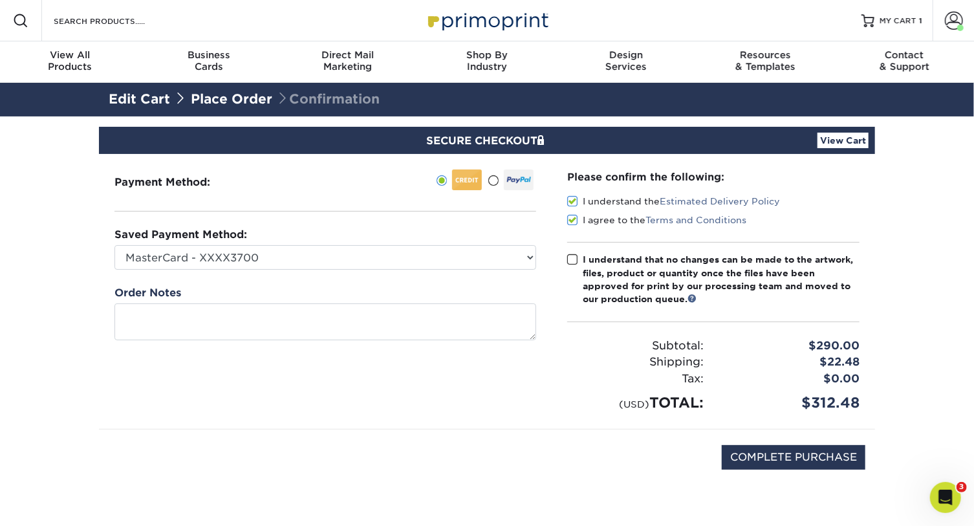
click at [0, 0] on input "I understand that no changes can be made to the artwork, files, product or quan…" at bounding box center [0, 0] width 0 height 0
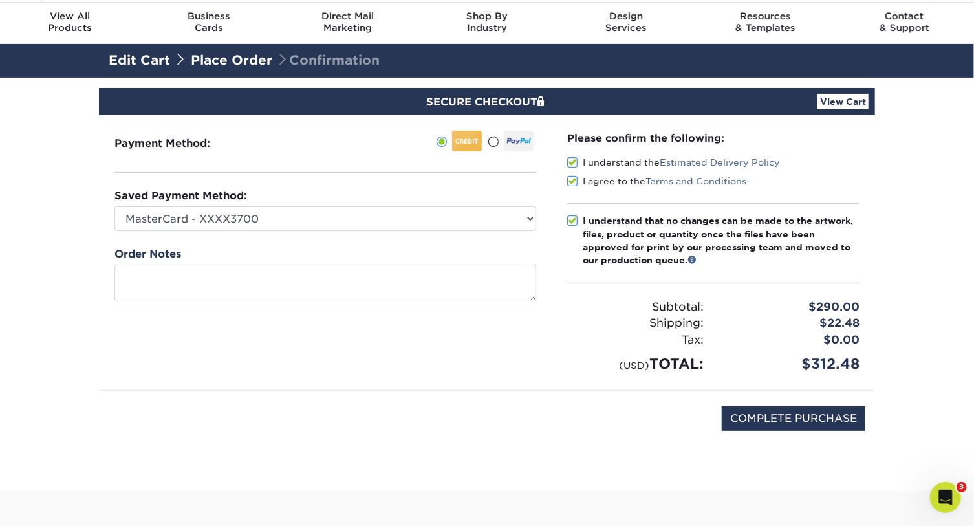
scroll to position [58, 0]
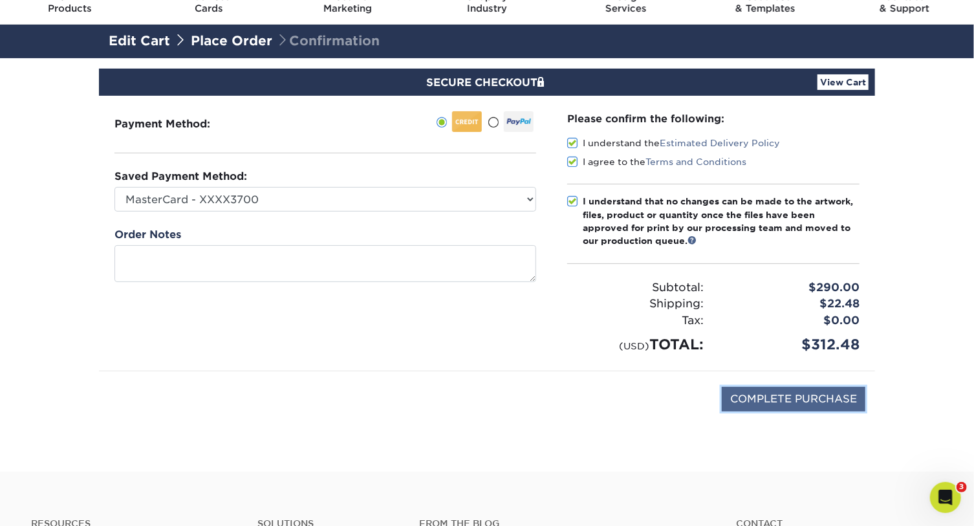
click at [780, 395] on input "COMPLETE PURCHASE" at bounding box center [794, 399] width 144 height 25
type input "PROCESSING, PLEASE WAIT..."
